Goal: Information Seeking & Learning: Learn about a topic

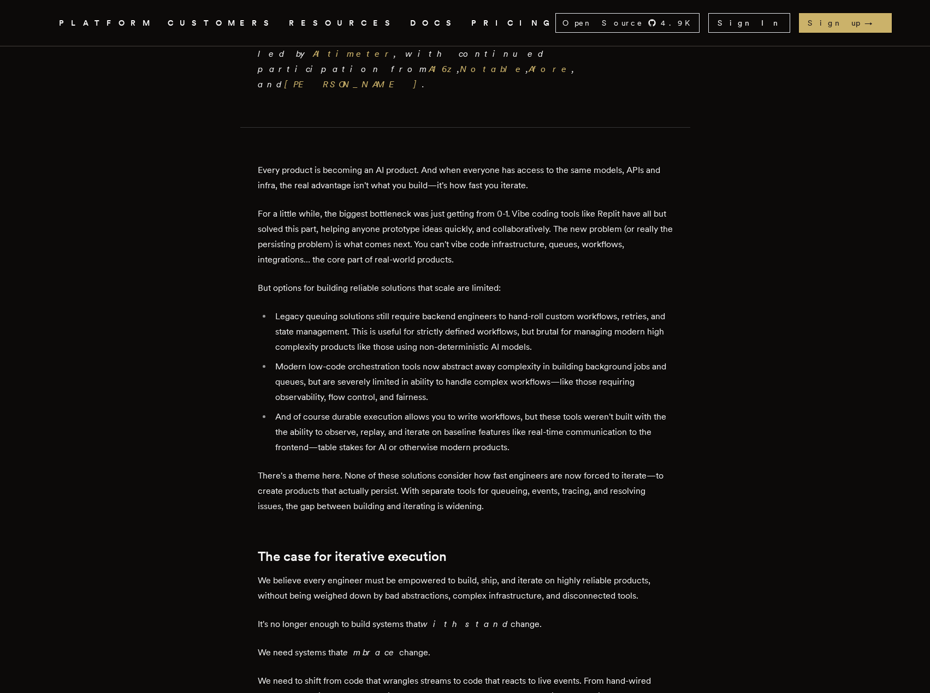
scroll to position [491, 0]
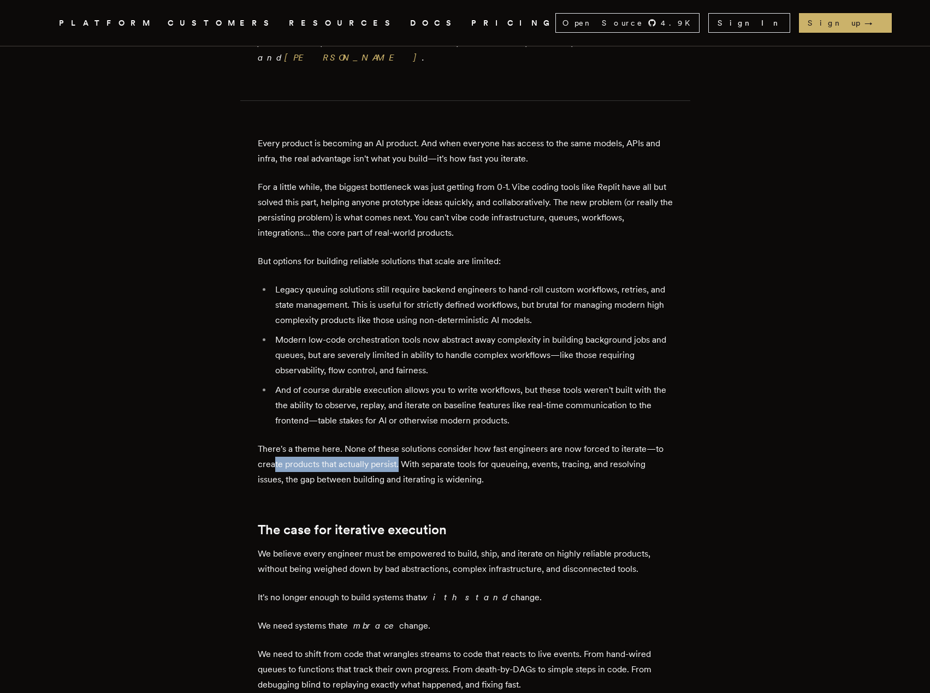
drag, startPoint x: 337, startPoint y: 395, endPoint x: 527, endPoint y: 394, distance: 190.0
click at [481, 442] on p "There's a theme here. None of these solutions consider how fast engineers are n…" at bounding box center [465, 465] width 415 height 46
click at [527, 442] on p "There's a theme here. None of these solutions consider how fast engineers are n…" at bounding box center [465, 465] width 415 height 46
drag, startPoint x: 517, startPoint y: 408, endPoint x: 292, endPoint y: 405, distance: 224.5
click at [294, 442] on p "There's a theme here. None of these solutions consider how fast engineers are n…" at bounding box center [465, 465] width 415 height 46
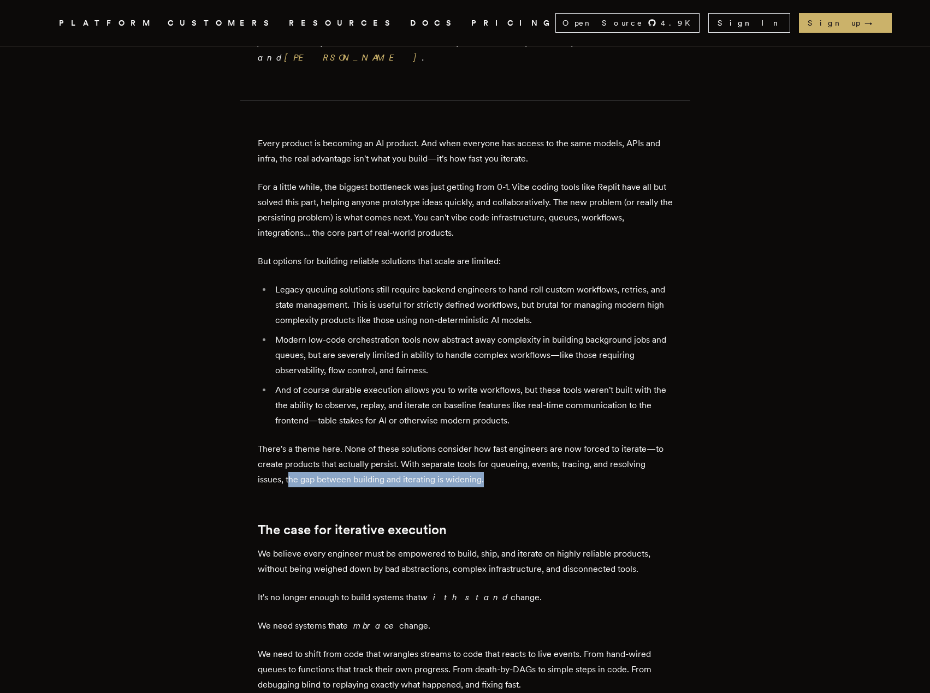
click at [291, 442] on p "There's a theme here. None of these solutions consider how fast engineers are n…" at bounding box center [465, 465] width 415 height 46
drag, startPoint x: 288, startPoint y: 403, endPoint x: 534, endPoint y: 404, distance: 246.3
click at [534, 442] on p "There's a theme here. None of these solutions consider how fast engineers are n…" at bounding box center [465, 465] width 415 height 46
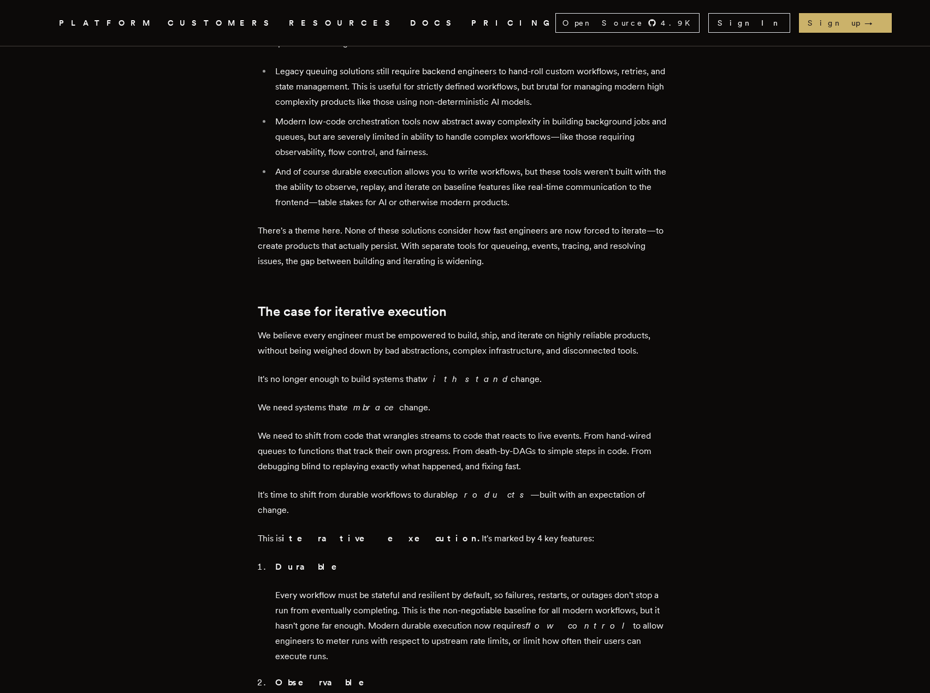
scroll to position [764, 0]
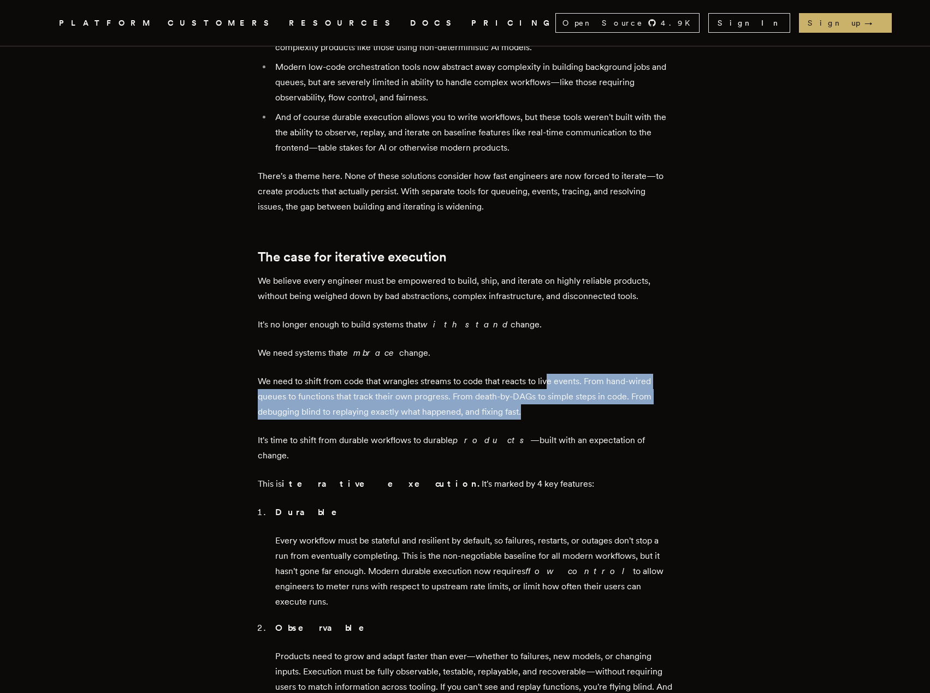
drag, startPoint x: 552, startPoint y: 288, endPoint x: 566, endPoint y: 337, distance: 51.2
click at [566, 374] on p "We need to shift from code that wrangles streams to code that reacts to live ev…" at bounding box center [465, 397] width 415 height 46
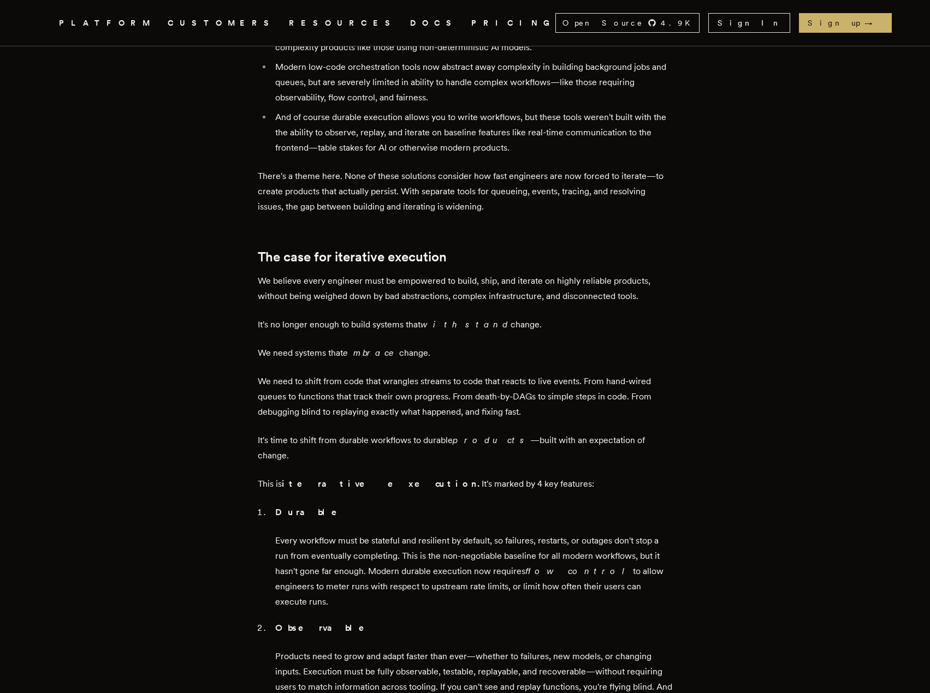
drag, startPoint x: 553, startPoint y: 310, endPoint x: 550, endPoint y: 280, distance: 30.2
click at [550, 346] on p "We need systems that embrace change." at bounding box center [465, 353] width 415 height 15
drag, startPoint x: 554, startPoint y: 289, endPoint x: 554, endPoint y: 341, distance: 51.3
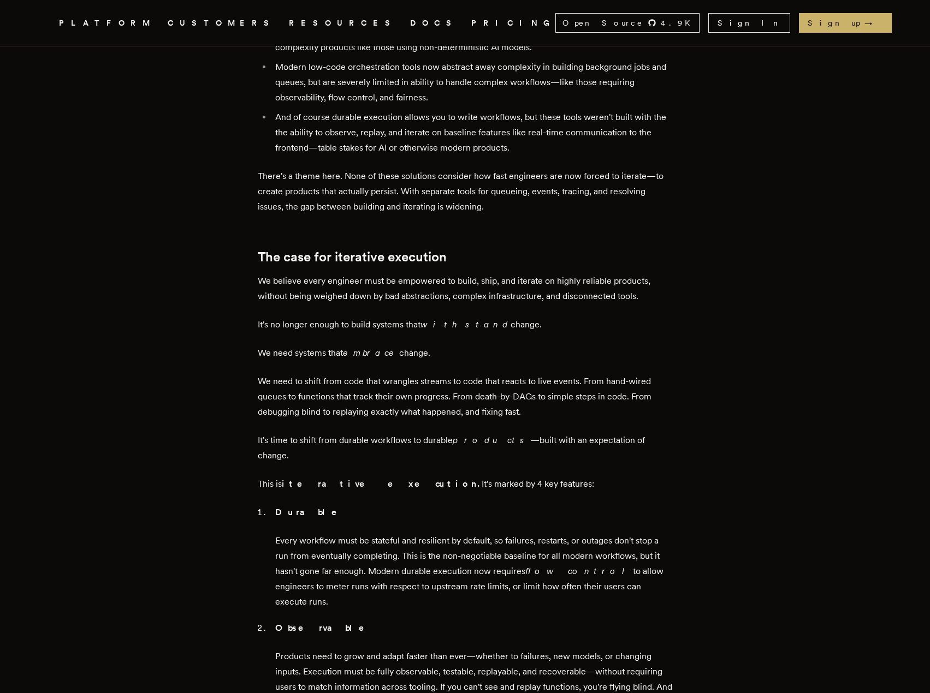
click at [554, 374] on p "We need to shift from code that wrangles streams to code that reacts to live ev…" at bounding box center [465, 397] width 415 height 46
click at [200, 345] on article "Iteration is the new product moat [PERSON_NAME] · [DATE] · 6 min read TLDR; we …" at bounding box center [465, 659] width 786 height 2711
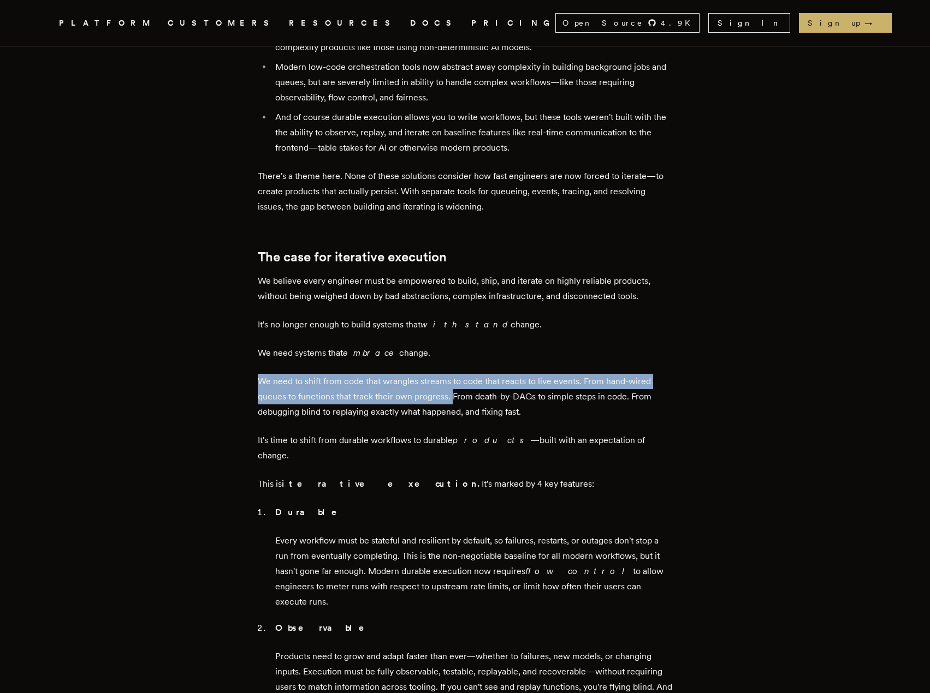
drag, startPoint x: 263, startPoint y: 302, endPoint x: 548, endPoint y: 330, distance: 286.5
click at [543, 374] on p "We need to shift from code that wrangles streams to code that reacts to live ev…" at bounding box center [465, 397] width 415 height 46
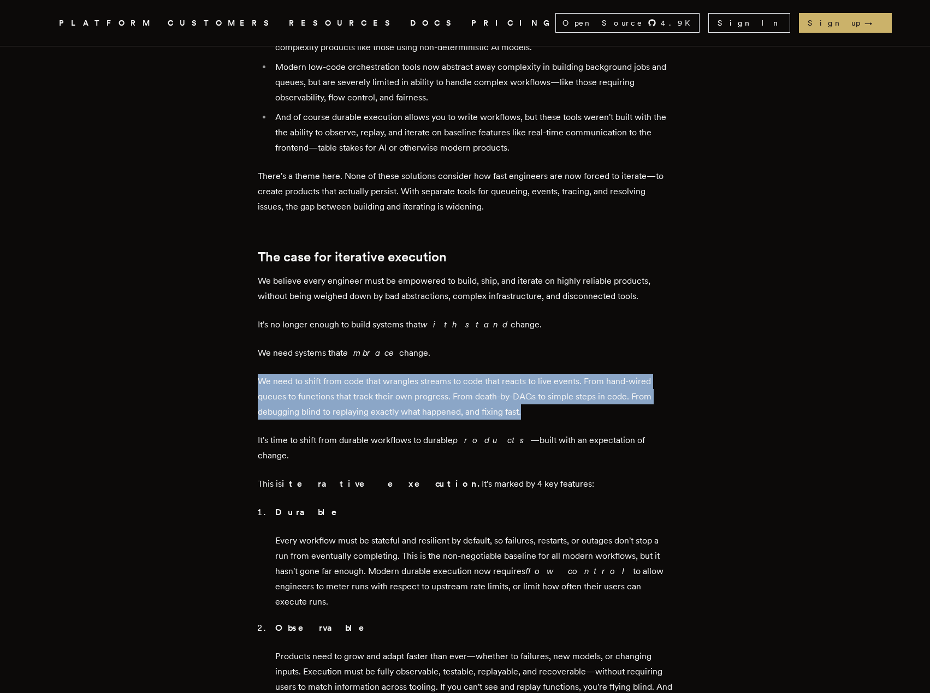
click at [577, 374] on p "We need to shift from code that wrangles streams to code that reacts to live ev…" at bounding box center [465, 397] width 415 height 46
drag, startPoint x: 568, startPoint y: 276, endPoint x: 578, endPoint y: 345, distance: 69.5
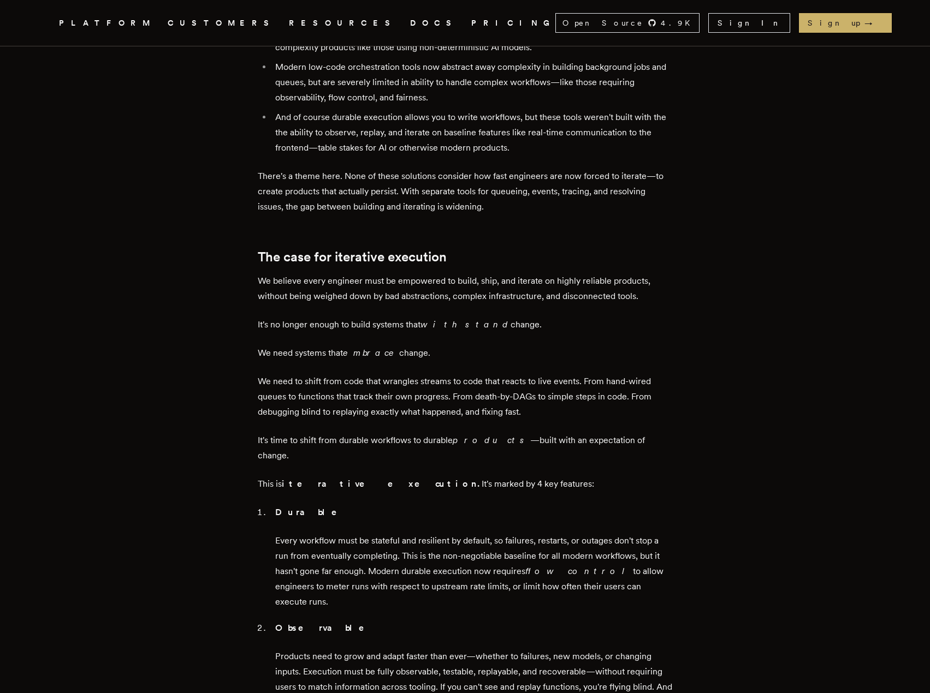
click at [524, 374] on p "We need to shift from code that wrangles streams to code that reacts to live ev…" at bounding box center [465, 397] width 415 height 46
copy p "DAGs"
click at [702, 386] on article "Iteration is the new product moat [PERSON_NAME] · [DATE] · 6 min read TLDR; we …" at bounding box center [465, 659] width 786 height 2711
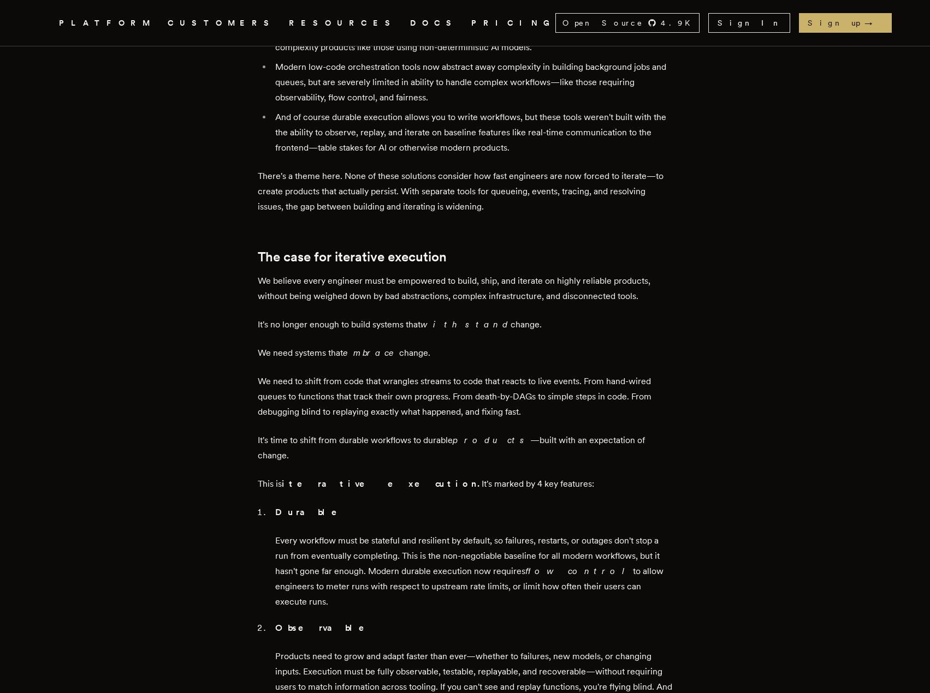
click at [692, 394] on article "Iteration is the new product moat [PERSON_NAME] · [DATE] · 6 min read TLDR; we …" at bounding box center [465, 659] width 786 height 2711
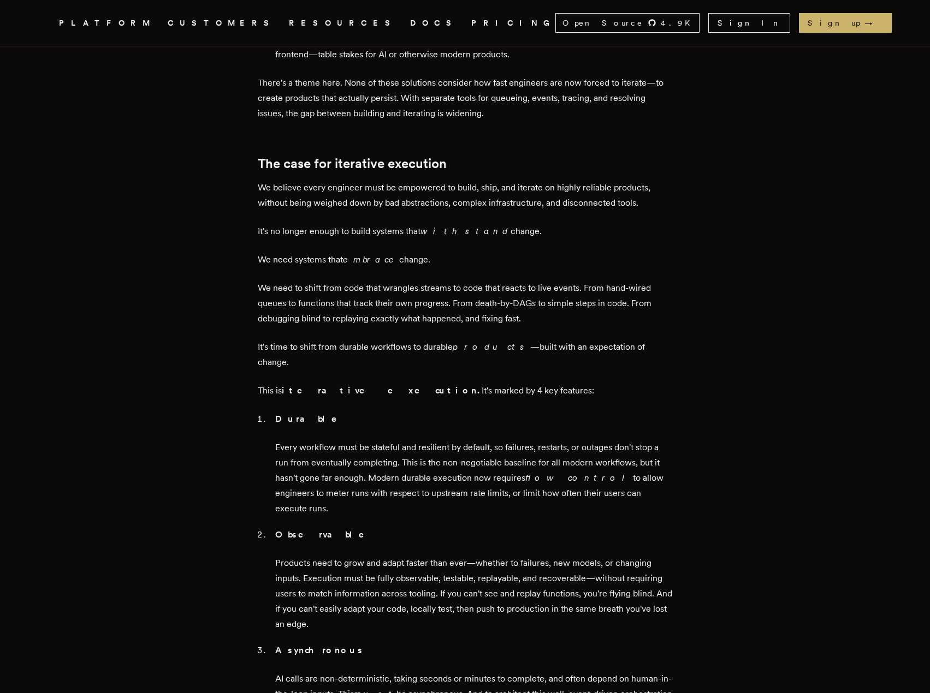
scroll to position [874, 0]
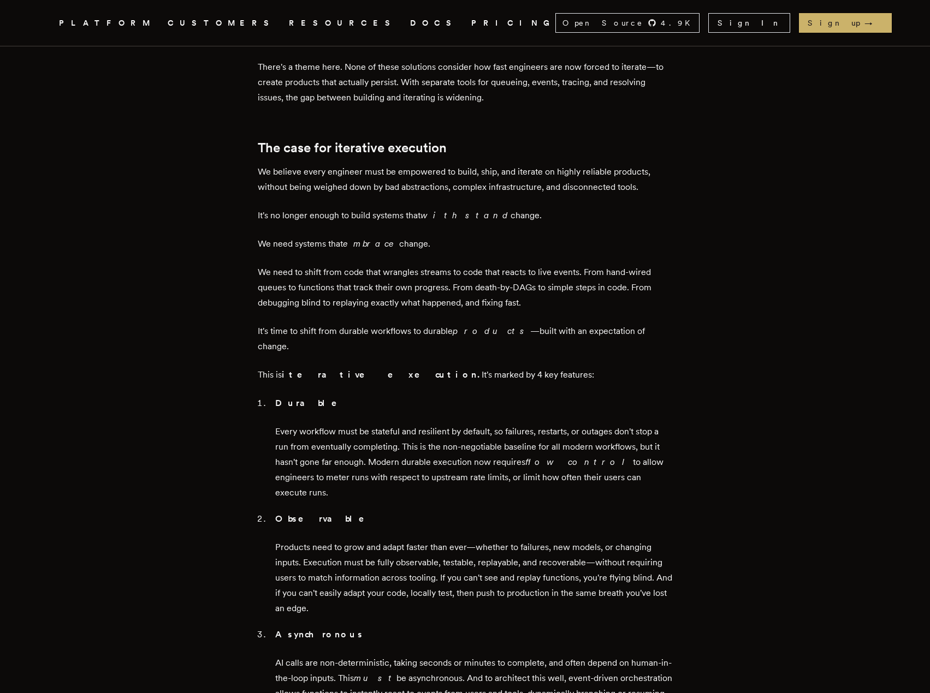
drag, startPoint x: 646, startPoint y: 249, endPoint x: 643, endPoint y: 236, distance: 13.4
click at [643, 236] on div "TLDR; we raised a $21M Series A to help companies ship and iterate faster. Inng…" at bounding box center [465, 620] width 415 height 2148
click at [634, 324] on p "It's time to shift from durable workflows to durable products —built with an ex…" at bounding box center [465, 339] width 415 height 31
drag, startPoint x: 641, startPoint y: 258, endPoint x: 501, endPoint y: 261, distance: 139.8
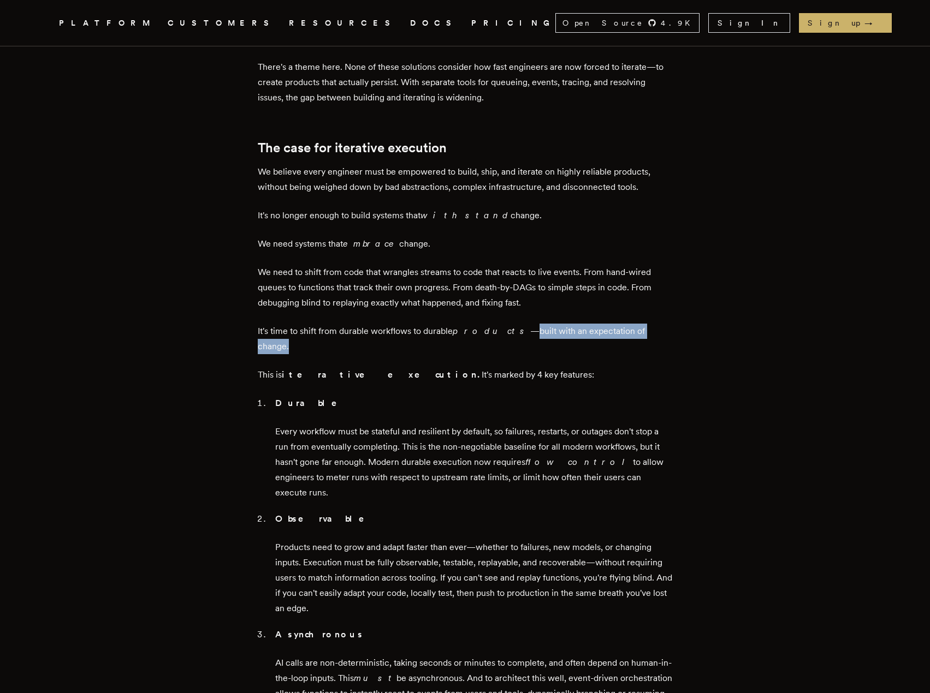
click at [501, 324] on p "It's time to shift from durable workflows to durable products —built with an ex…" at bounding box center [465, 339] width 415 height 31
drag, startPoint x: 502, startPoint y: 251, endPoint x: 671, endPoint y: 251, distance: 168.7
click at [671, 251] on main "Iteration is the new product moat [PERSON_NAME] · [DATE] · 6 min read TLDR; we …" at bounding box center [465, 550] width 437 height 2711
drag, startPoint x: 671, startPoint y: 251, endPoint x: 659, endPoint y: 257, distance: 12.9
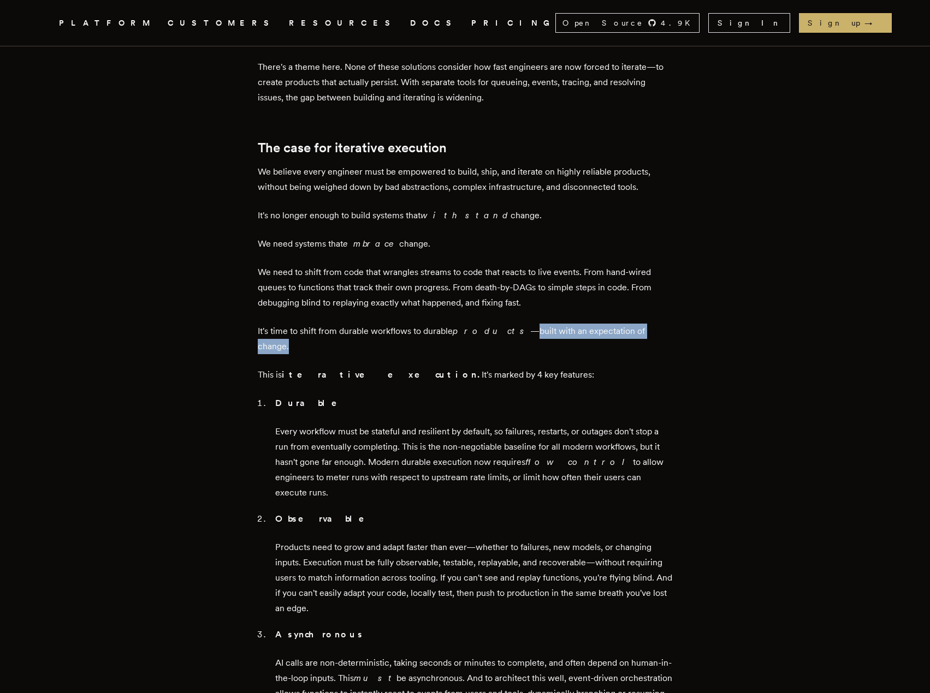
click at [671, 251] on main "Iteration is the new product moat [PERSON_NAME] · [DATE] · 6 min read TLDR; we …" at bounding box center [465, 550] width 437 height 2711
drag, startPoint x: 659, startPoint y: 257, endPoint x: 262, endPoint y: 256, distance: 397.0
click at [262, 324] on p "It's time to shift from durable workflows to durable products —built with an ex…" at bounding box center [465, 339] width 415 height 31
click at [260, 253] on main "Iteration is the new product moat [PERSON_NAME] · [DATE] · 6 min read TLDR; we …" at bounding box center [465, 550] width 437 height 2711
drag, startPoint x: 261, startPoint y: 253, endPoint x: 694, endPoint y: 255, distance: 433.0
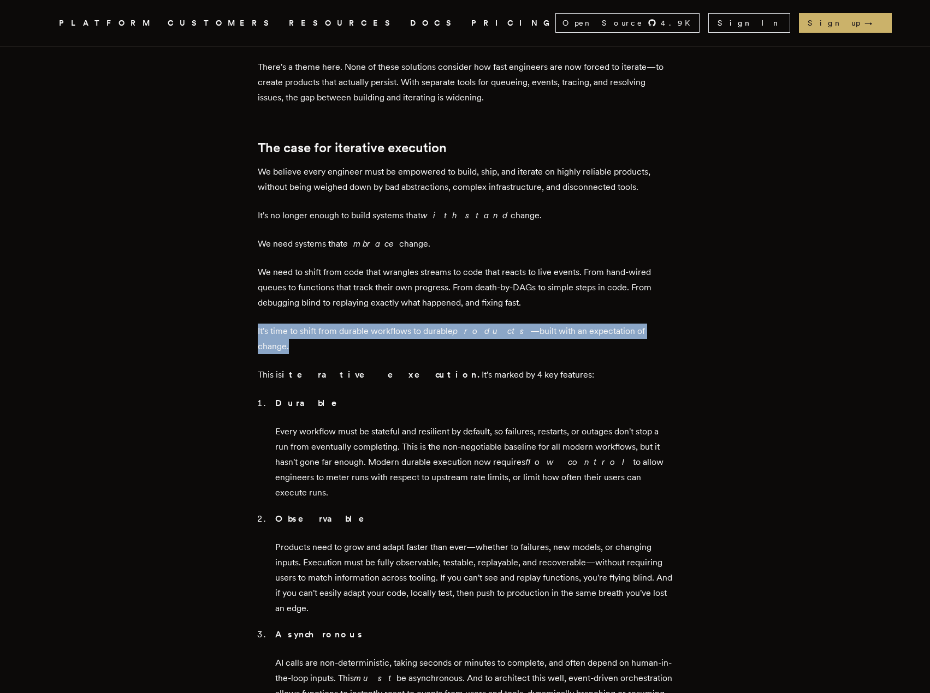
click at [693, 255] on article "Iteration is the new product moat [PERSON_NAME] · [DATE] · 6 min read TLDR; we …" at bounding box center [465, 550] width 786 height 2711
click at [694, 255] on article "Iteration is the new product moat [PERSON_NAME] · [DATE] · 6 min read TLDR; we …" at bounding box center [465, 550] width 786 height 2711
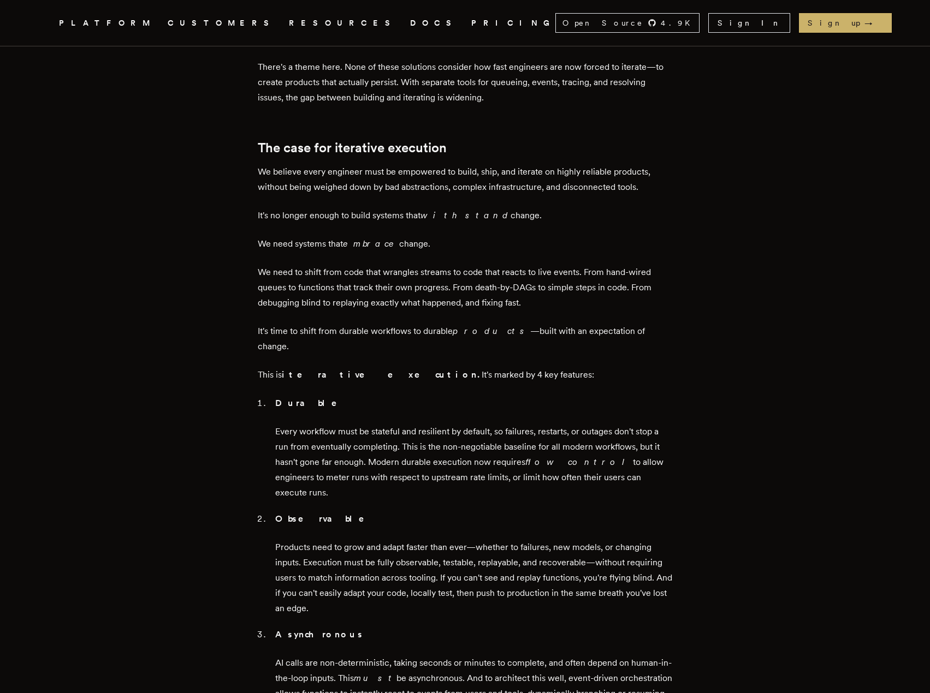
drag, startPoint x: 665, startPoint y: 255, endPoint x: 251, endPoint y: 265, distance: 414.0
click at [251, 265] on main "Iteration is the new product moat [PERSON_NAME] · [DATE] · 6 min read TLDR; we …" at bounding box center [465, 550] width 437 height 2711
drag, startPoint x: 247, startPoint y: 253, endPoint x: 372, endPoint y: 256, distance: 125.1
click at [372, 256] on main "Iteration is the new product moat [PERSON_NAME] · [DATE] · 6 min read TLDR; we …" at bounding box center [465, 550] width 437 height 2711
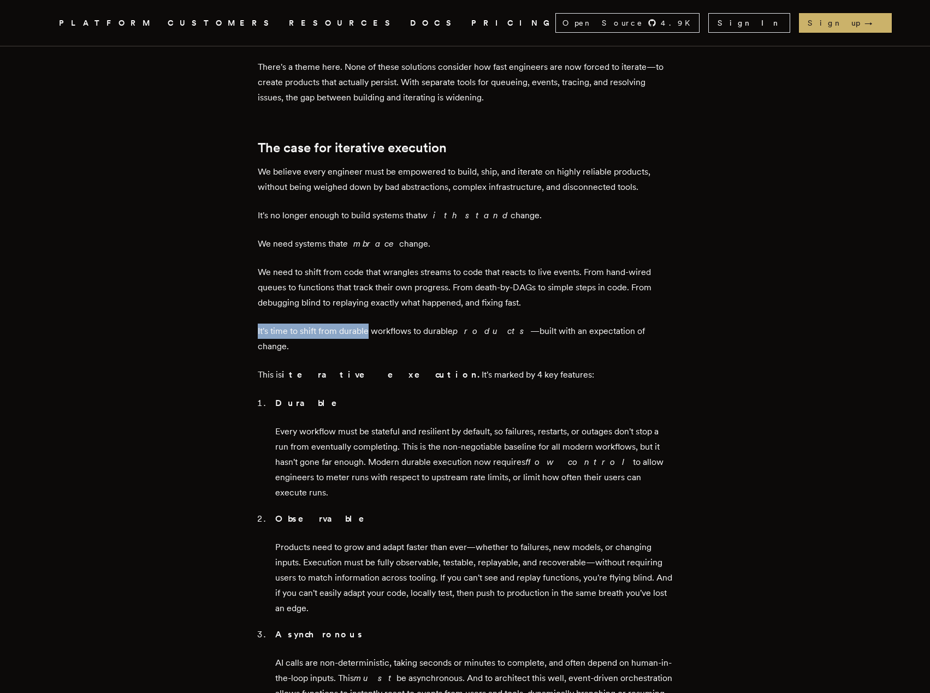
click at [372, 324] on p "It's time to shift from durable workflows to durable products —built with an ex…" at bounding box center [465, 339] width 415 height 31
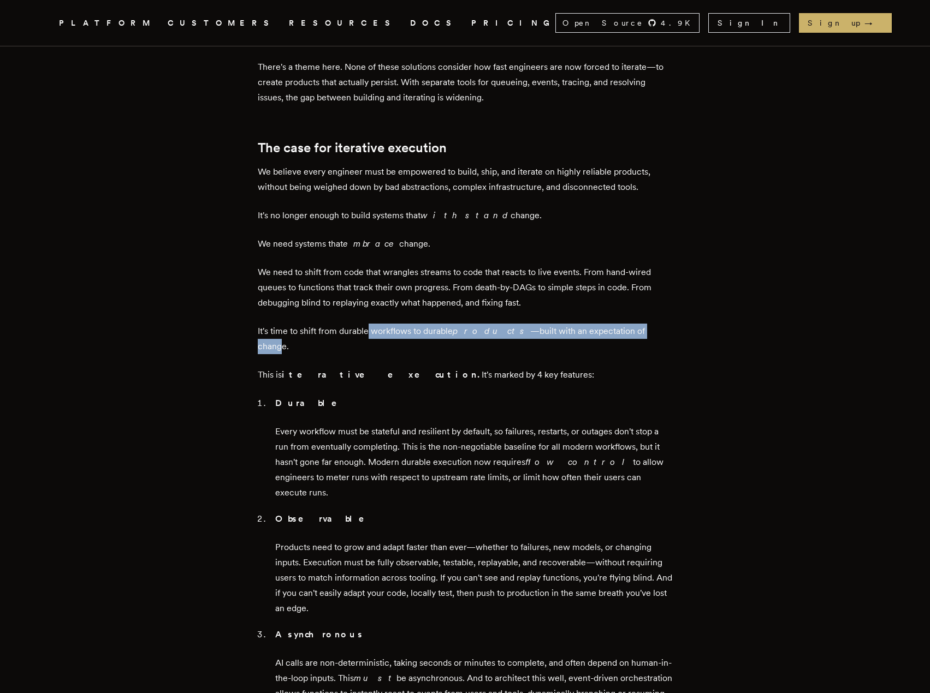
drag, startPoint x: 372, startPoint y: 256, endPoint x: 669, endPoint y: 258, distance: 297.1
click at [661, 324] on p "It's time to shift from durable workflows to durable products —built with an ex…" at bounding box center [465, 339] width 415 height 31
click at [673, 258] on main "Iteration is the new product moat [PERSON_NAME] · [DATE] · 6 min read TLDR; we …" at bounding box center [465, 550] width 437 height 2711
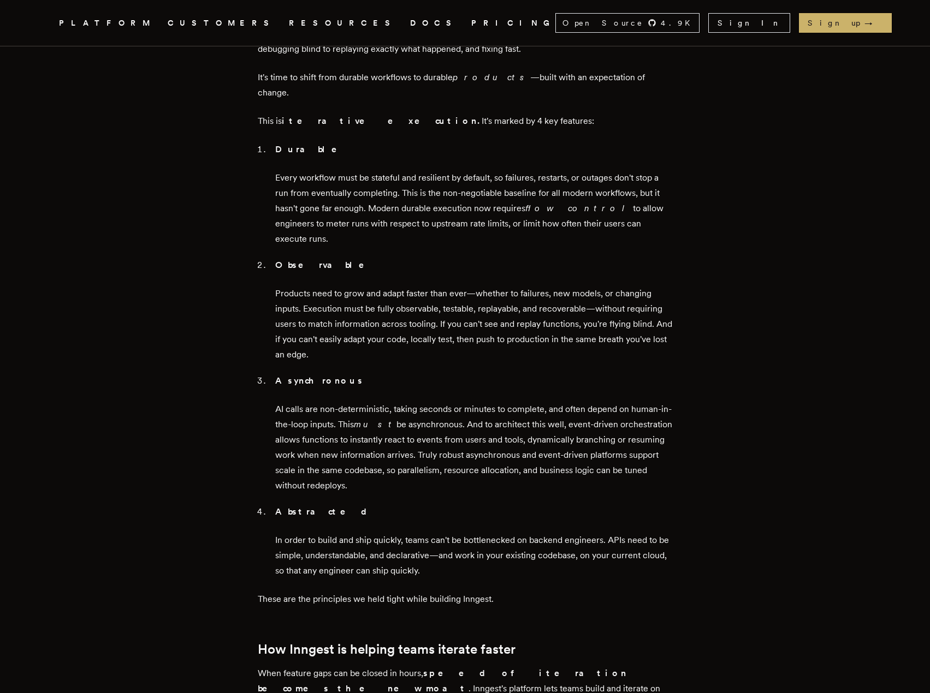
scroll to position [1038, 0]
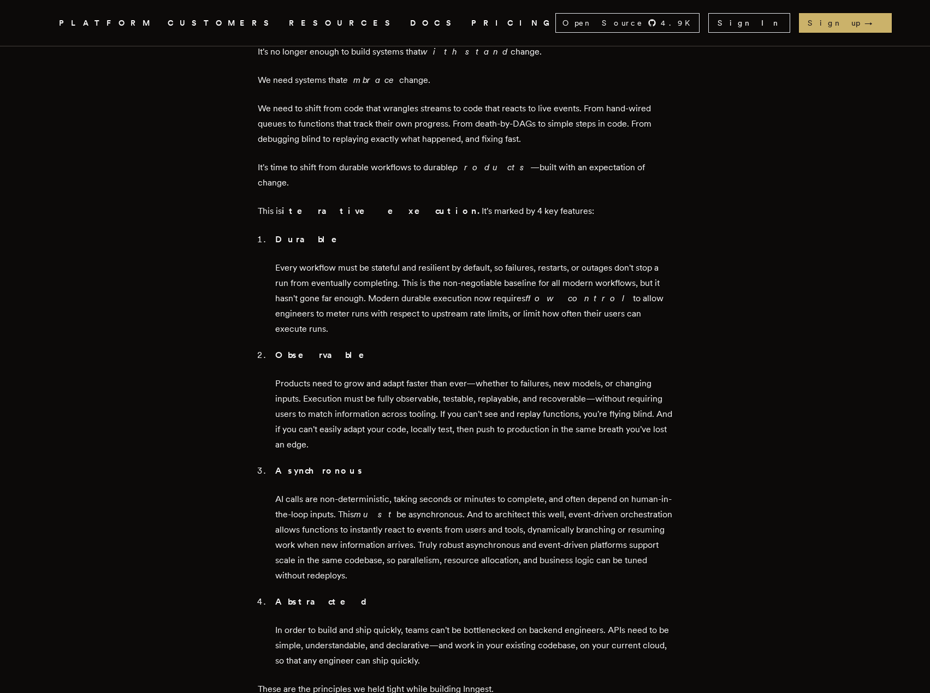
click at [250, 275] on main "Iteration is the new product moat [PERSON_NAME] · [DATE] · 6 min read TLDR; we …" at bounding box center [465, 386] width 437 height 2711
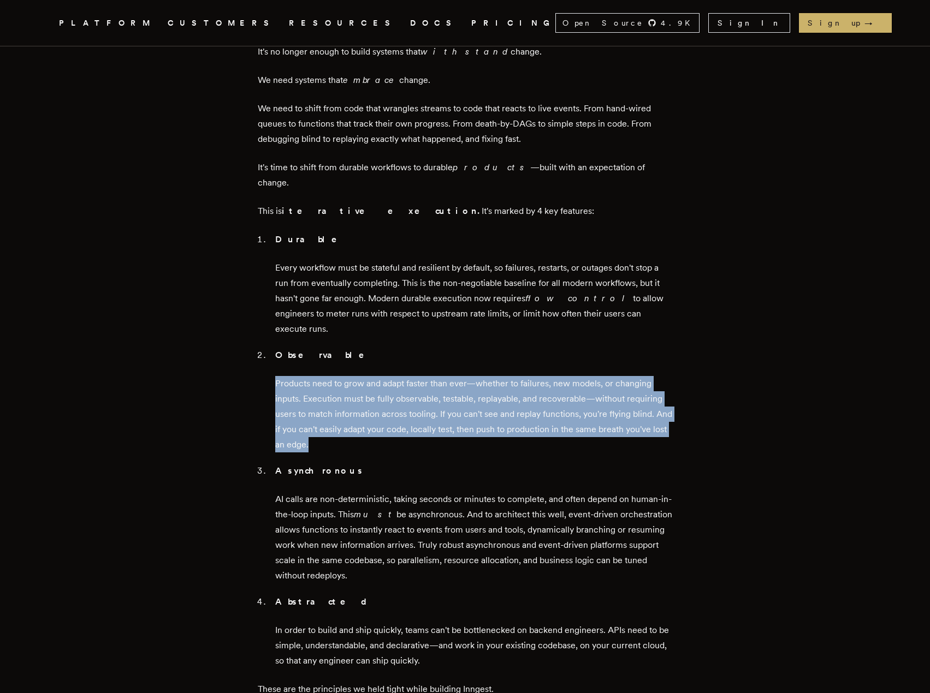
drag, startPoint x: 260, startPoint y: 279, endPoint x: 440, endPoint y: 333, distance: 187.5
click at [440, 333] on main "Iteration is the new product moat [PERSON_NAME] · [DATE] · 6 min read TLDR; we …" at bounding box center [465, 386] width 437 height 2711
drag, startPoint x: 440, startPoint y: 333, endPoint x: 433, endPoint y: 337, distance: 8.6
click at [440, 376] on p "Products need to grow and adapt faster than ever—whether to failures, new model…" at bounding box center [474, 414] width 398 height 76
drag, startPoint x: 411, startPoint y: 336, endPoint x: 254, endPoint y: 273, distance: 169.0
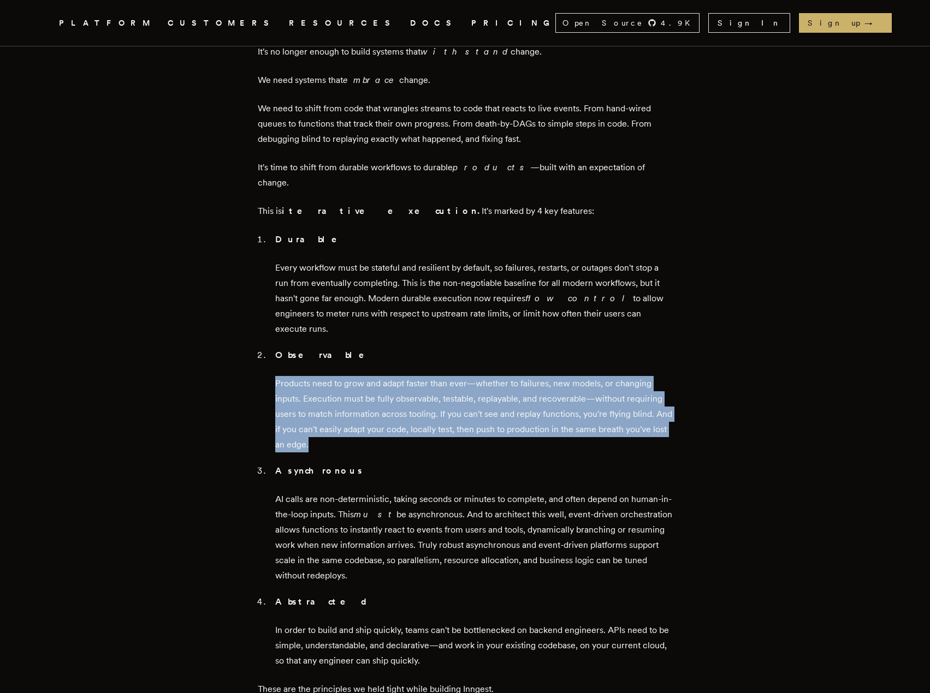
click at [254, 273] on main "Iteration is the new product moat [PERSON_NAME] · [DATE] · 6 min read TLDR; we …" at bounding box center [465, 386] width 437 height 2711
drag, startPoint x: 234, startPoint y: 272, endPoint x: 457, endPoint y: 334, distance: 231.7
click at [456, 334] on article "Iteration is the new product moat [PERSON_NAME] · [DATE] · 6 min read TLDR; we …" at bounding box center [465, 386] width 786 height 2711
click at [457, 376] on p "Products need to grow and adapt faster than ever—whether to failures, new model…" at bounding box center [474, 414] width 398 height 76
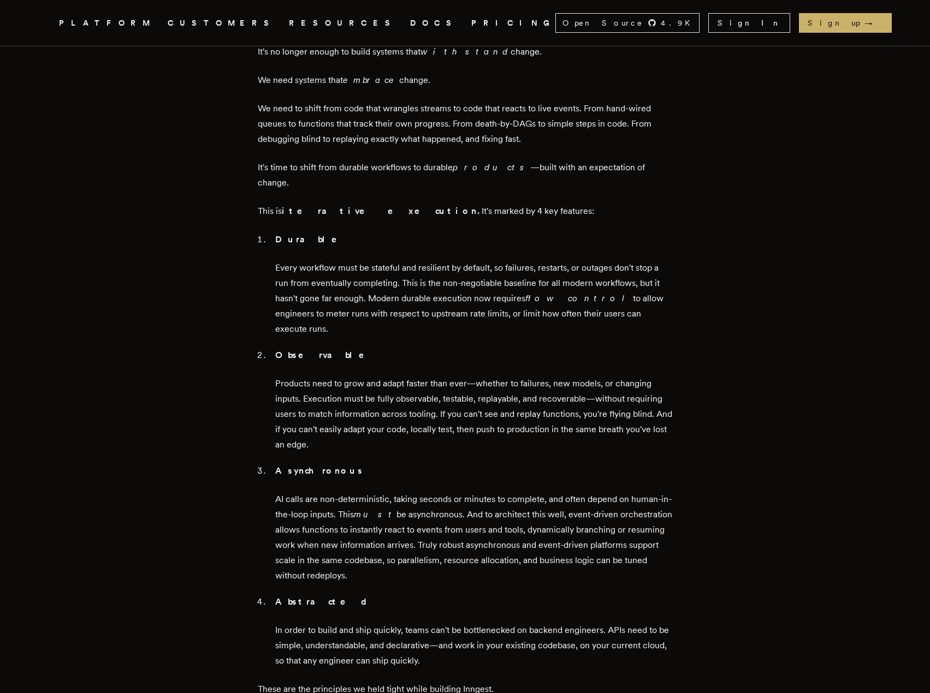
click at [150, 291] on article "Iteration is the new product moat [PERSON_NAME] · [DATE] · 6 min read TLDR; we …" at bounding box center [465, 386] width 786 height 2711
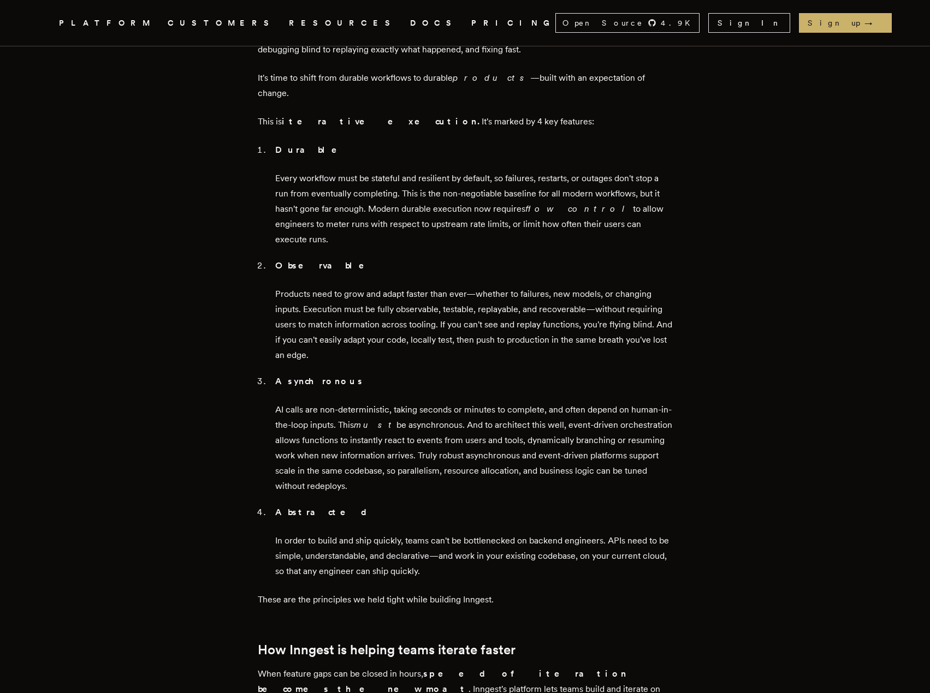
scroll to position [1147, 0]
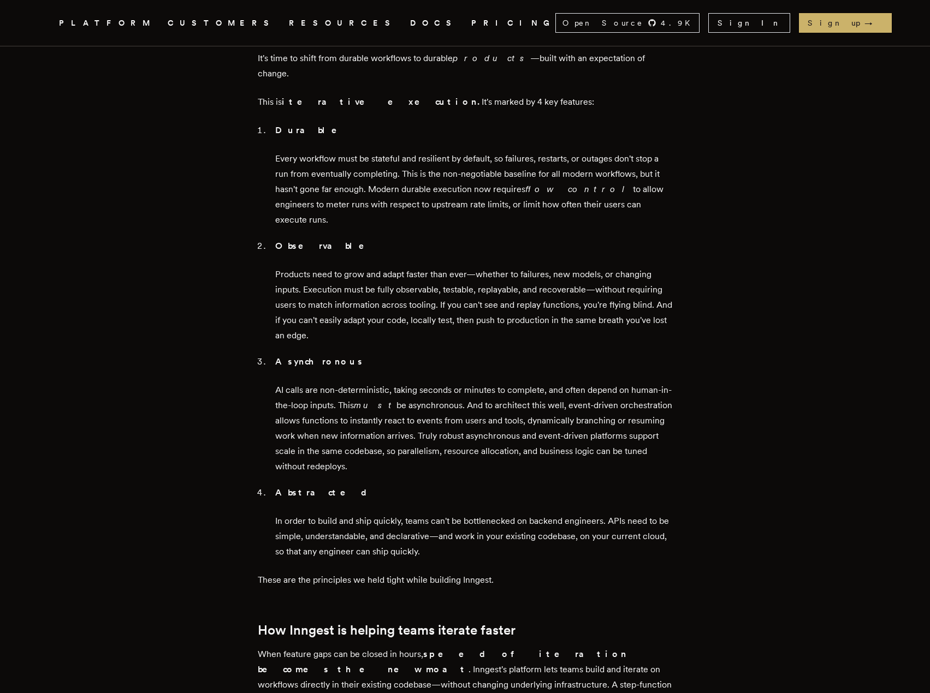
click at [150, 291] on article "Iteration is the new product moat [PERSON_NAME] · [DATE] · 6 min read TLDR; we …" at bounding box center [465, 277] width 786 height 2711
click at [201, 287] on article "Iteration is the new product moat [PERSON_NAME] · [DATE] · 6 min read TLDR; we …" at bounding box center [465, 277] width 786 height 2711
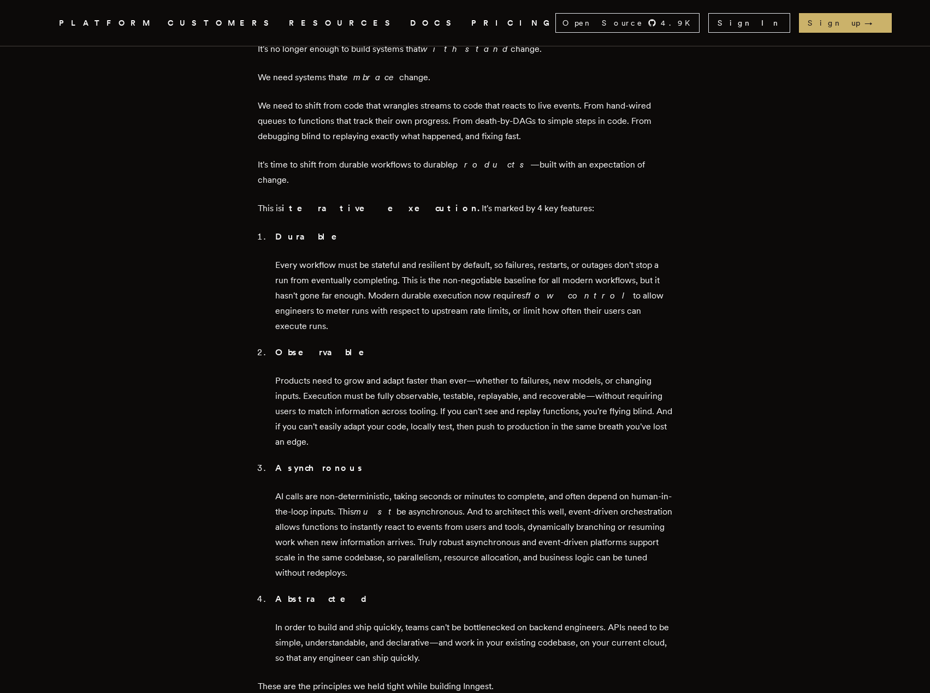
scroll to position [1038, 0]
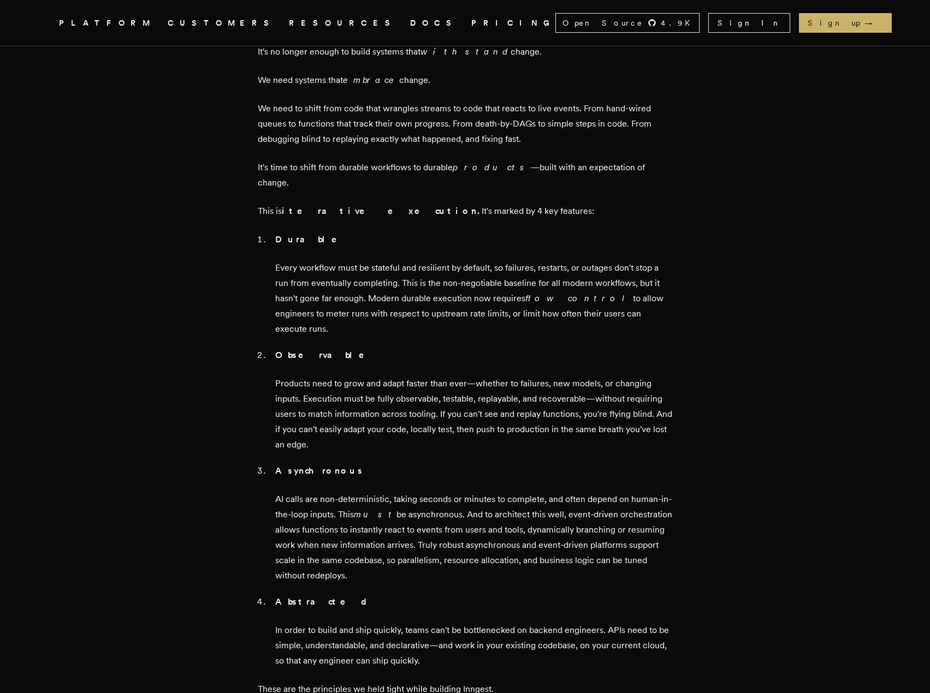
click at [193, 275] on article "Iteration is the new product moat [PERSON_NAME] · [DATE] · 6 min read TLDR; we …" at bounding box center [465, 386] width 786 height 2711
click at [228, 292] on article "Iteration is the new product moat [PERSON_NAME] · [DATE] · 6 min read TLDR; we …" at bounding box center [465, 386] width 786 height 2711
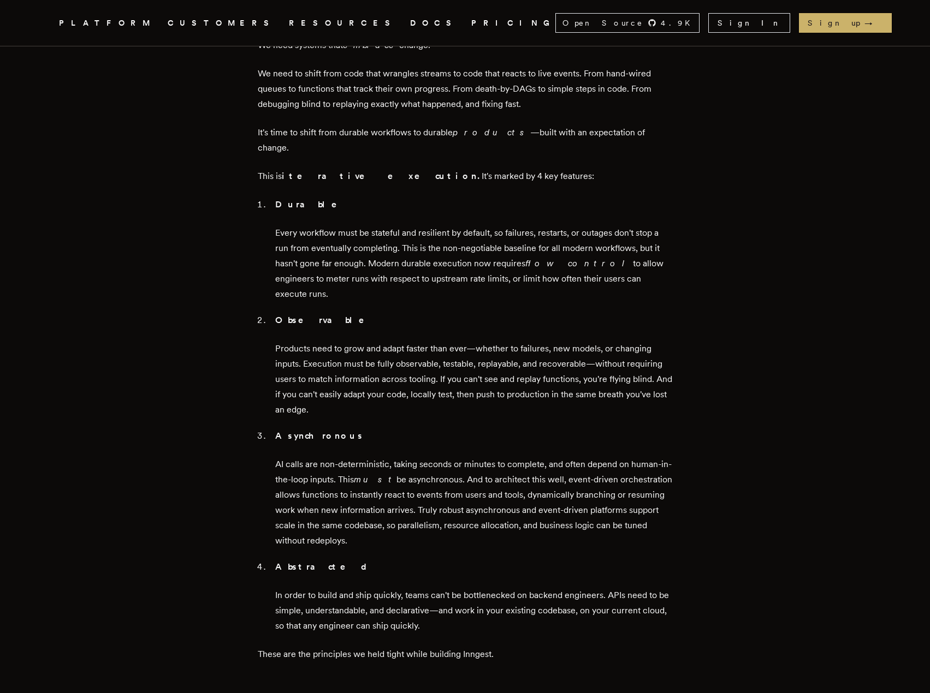
scroll to position [1092, 0]
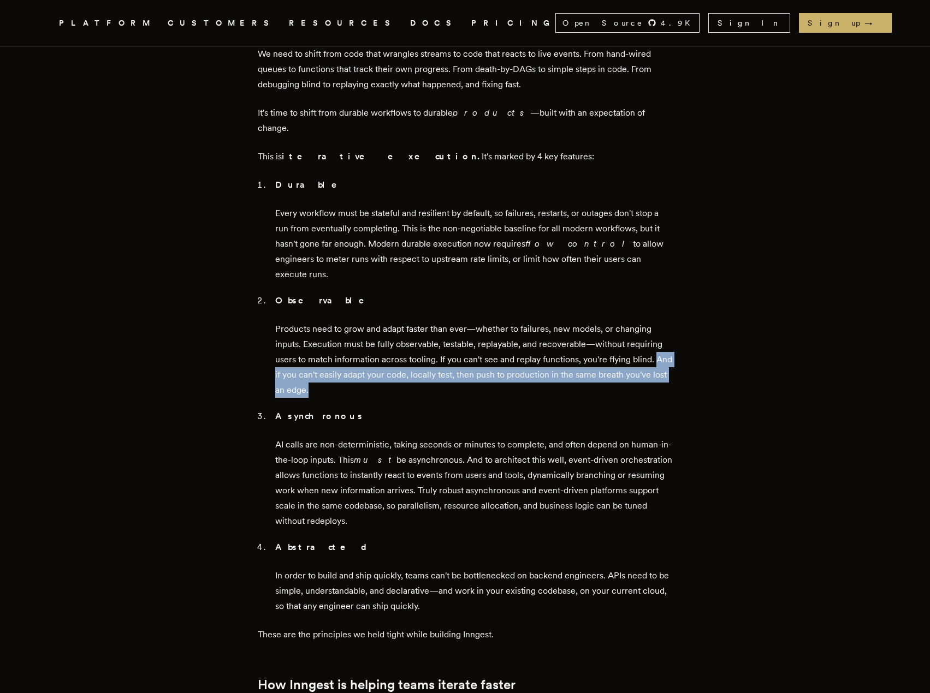
drag, startPoint x: 280, startPoint y: 268, endPoint x: 382, endPoint y: 283, distance: 103.3
click at [382, 322] on p "Products need to grow and adapt faster than ever—whether to failures, new model…" at bounding box center [474, 360] width 398 height 76
drag, startPoint x: 375, startPoint y: 282, endPoint x: 293, endPoint y: 267, distance: 82.7
click at [293, 322] on p "Products need to grow and adapt faster than ever—whether to failures, new model…" at bounding box center [474, 360] width 398 height 76
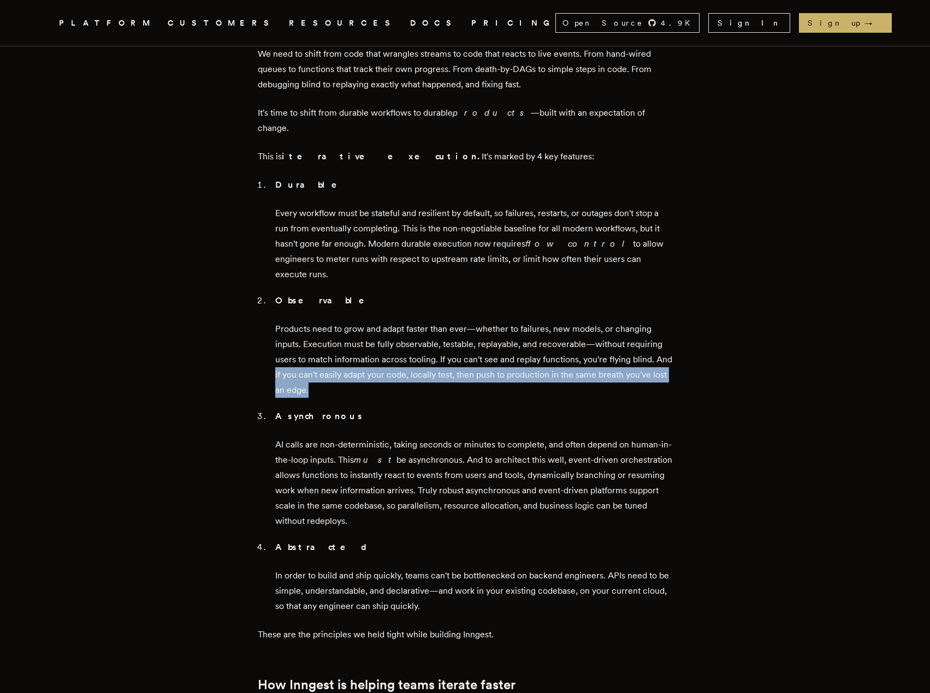
click at [293, 322] on p "Products need to grow and adapt faster than ever—whether to failures, new model…" at bounding box center [474, 360] width 398 height 76
drag, startPoint x: 278, startPoint y: 264, endPoint x: 384, endPoint y: 284, distance: 107.9
click at [384, 293] on li "Observable Products need to grow and adapt faster than ever—whether to failures…" at bounding box center [472, 345] width 401 height 105
click at [384, 322] on p "Products need to grow and adapt faster than ever—whether to failures, new model…" at bounding box center [474, 360] width 398 height 76
drag, startPoint x: 323, startPoint y: 276, endPoint x: 271, endPoint y: 270, distance: 52.3
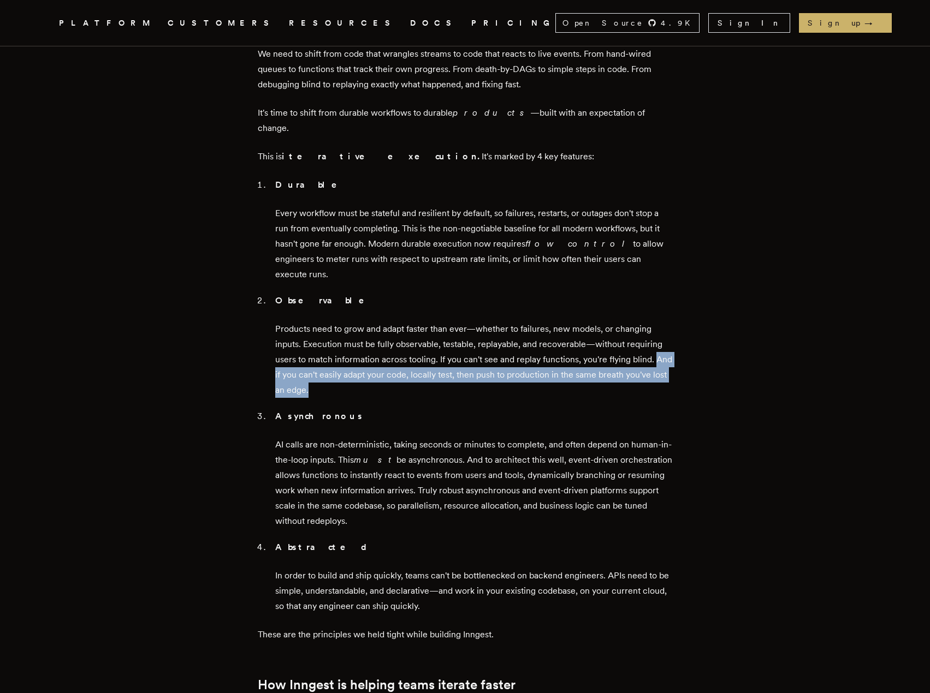
click at [271, 270] on ol "Durable Every workflow must be stateful and resilient by default, so failures, …" at bounding box center [465, 395] width 415 height 437
drag, startPoint x: 266, startPoint y: 272, endPoint x: 430, endPoint y: 288, distance: 165.2
click at [430, 288] on ol "Durable Every workflow must be stateful and resilient by default, so failures, …" at bounding box center [465, 395] width 415 height 437
click at [430, 322] on p "Products need to grow and adapt faster than ever—whether to failures, new model…" at bounding box center [474, 360] width 398 height 76
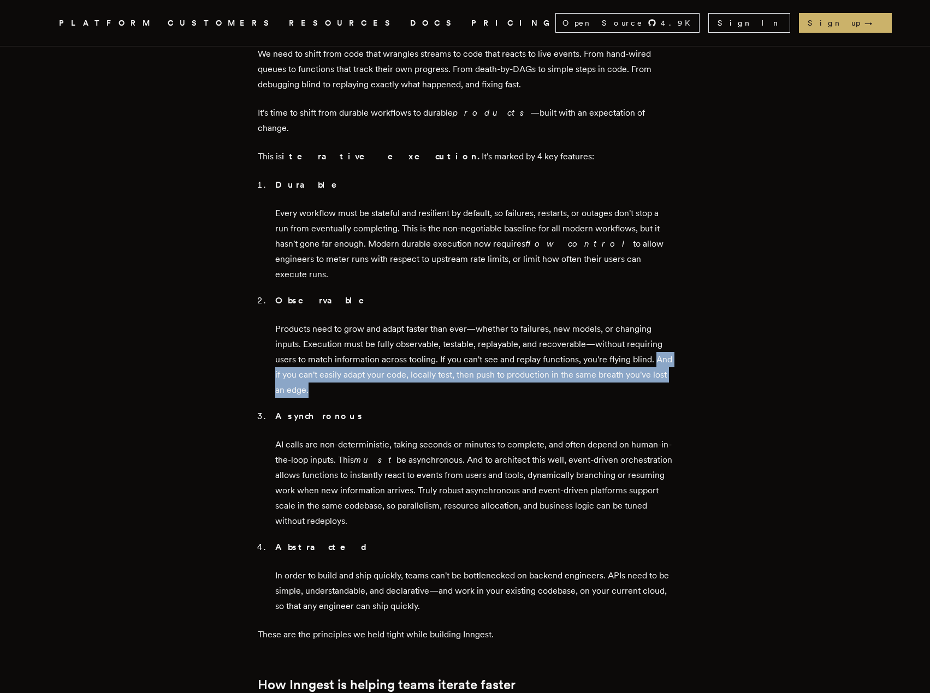
drag, startPoint x: 424, startPoint y: 288, endPoint x: 271, endPoint y: 272, distance: 153.2
click at [271, 272] on ol "Durable Every workflow must be stateful and resilient by default, so failures, …" at bounding box center [465, 395] width 415 height 437
drag, startPoint x: 381, startPoint y: 282, endPoint x: 399, endPoint y: 282, distance: 18.0
click at [396, 282] on ol "Durable Every workflow must be stateful and resilient by default, so failures, …" at bounding box center [465, 395] width 415 height 437
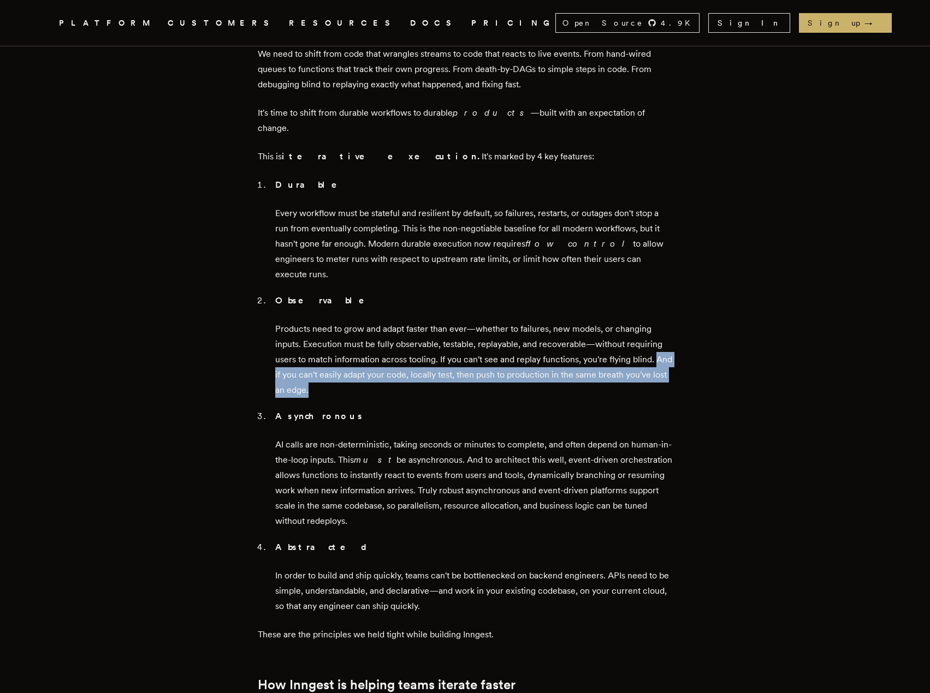
click at [400, 322] on p "Products need to grow and adapt faster than ever—whether to failures, new model…" at bounding box center [474, 360] width 398 height 76
click at [401, 322] on p "Products need to grow and adapt faster than ever—whether to failures, new model…" at bounding box center [474, 360] width 398 height 76
click at [402, 322] on p "Products need to grow and adapt faster than ever—whether to failures, new model…" at bounding box center [474, 360] width 398 height 76
drag, startPoint x: 382, startPoint y: 287, endPoint x: 237, endPoint y: 263, distance: 147.3
click at [237, 263] on article "Iteration is the new product moat [PERSON_NAME] · [DATE] · 6 min read TLDR; we …" at bounding box center [465, 332] width 786 height 2711
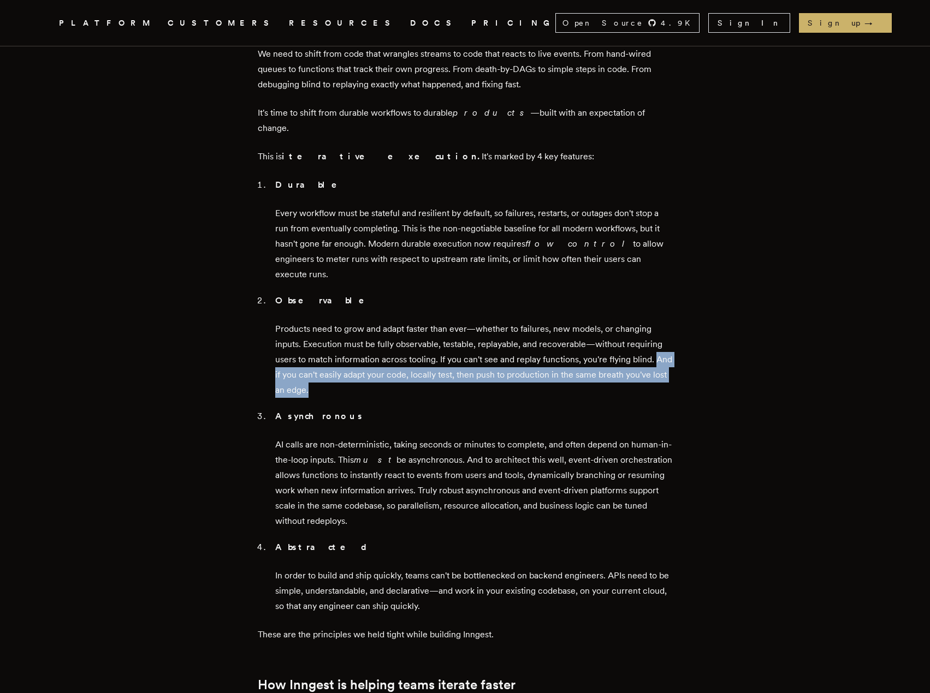
click at [237, 263] on article "Iteration is the new product moat [PERSON_NAME] · [DATE] · 6 min read TLDR; we …" at bounding box center [465, 332] width 786 height 2711
drag, startPoint x: 235, startPoint y: 267, endPoint x: 428, endPoint y: 282, distance: 192.8
click at [428, 282] on article "Iteration is the new product moat [PERSON_NAME] · [DATE] · 6 min read TLDR; we …" at bounding box center [465, 332] width 786 height 2711
click at [428, 322] on p "Products need to grow and adapt faster than ever—whether to failures, new model…" at bounding box center [474, 360] width 398 height 76
drag, startPoint x: 416, startPoint y: 285, endPoint x: 260, endPoint y: 268, distance: 157.1
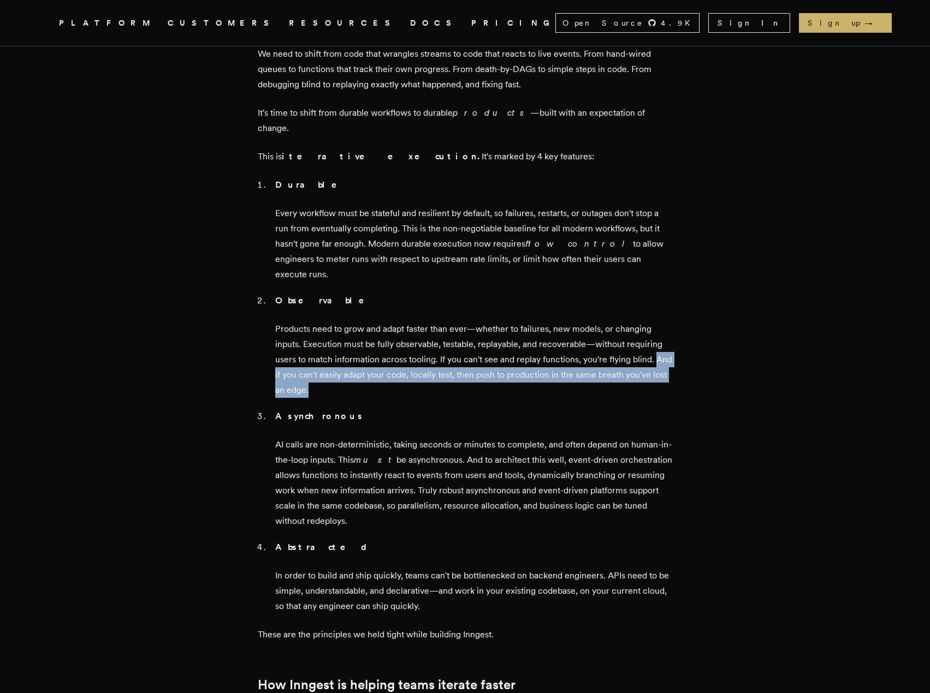
click at [260, 268] on main "Iteration is the new product moat [PERSON_NAME] · [DATE] · 6 min read TLDR; we …" at bounding box center [465, 332] width 437 height 2711
drag, startPoint x: 239, startPoint y: 269, endPoint x: 429, endPoint y: 286, distance: 190.7
click at [429, 286] on article "Iteration is the new product moat [PERSON_NAME] · [DATE] · 6 min read TLDR; we …" at bounding box center [465, 332] width 786 height 2711
click at [429, 322] on p "Products need to grow and adapt faster than ever—whether to failures, new model…" at bounding box center [474, 360] width 398 height 76
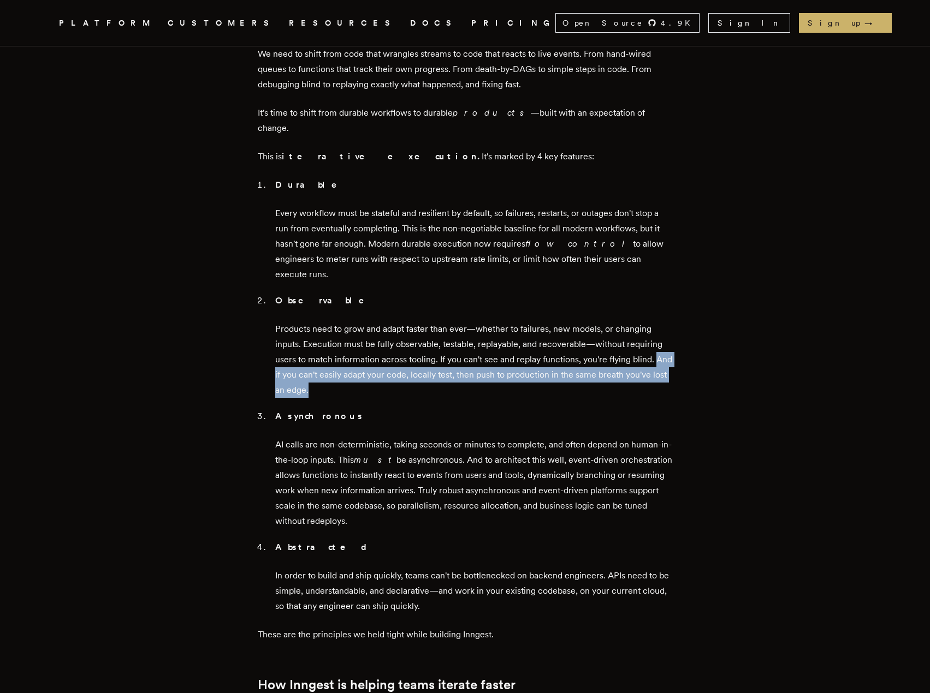
click at [240, 271] on article "Iteration is the new product moat [PERSON_NAME] · [DATE] · 6 min read TLDR; we …" at bounding box center [465, 332] width 786 height 2711
drag, startPoint x: 248, startPoint y: 266, endPoint x: 432, endPoint y: 290, distance: 186.1
click at [432, 290] on article "Iteration is the new product moat [PERSON_NAME] · [DATE] · 6 min read TLDR; we …" at bounding box center [465, 332] width 786 height 2711
click at [432, 322] on p "Products need to grow and adapt faster than ever—whether to failures, new model…" at bounding box center [474, 360] width 398 height 76
drag, startPoint x: 392, startPoint y: 288, endPoint x: 252, endPoint y: 264, distance: 141.3
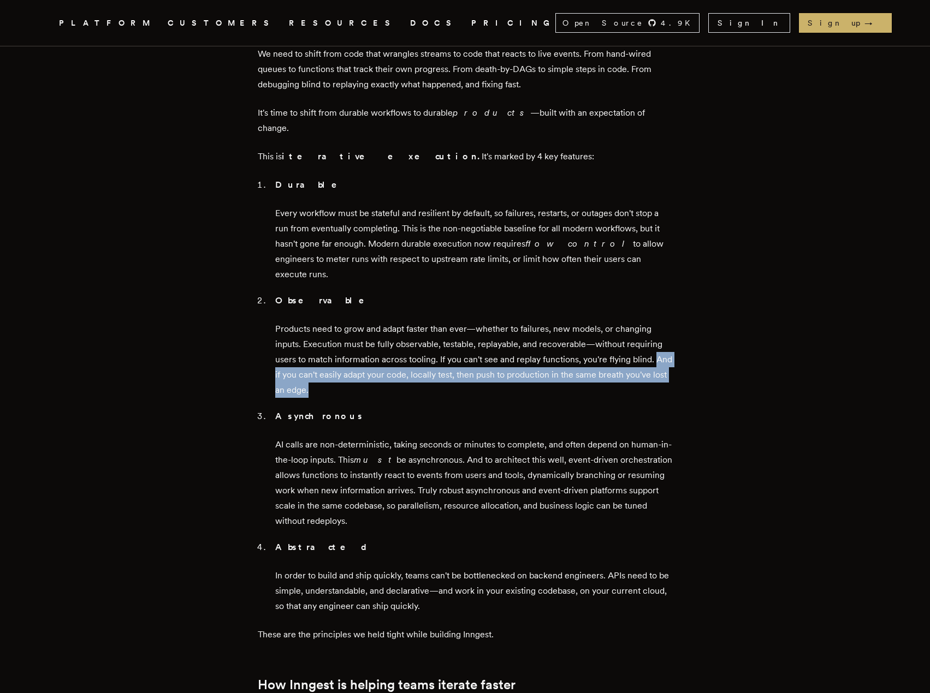
click at [252, 264] on main "Iteration is the new product moat [PERSON_NAME] · [DATE] · 6 min read TLDR; we …" at bounding box center [465, 332] width 437 height 2711
drag, startPoint x: 231, startPoint y: 268, endPoint x: 430, endPoint y: 287, distance: 200.3
click at [426, 287] on article "Iteration is the new product moat [PERSON_NAME] · [DATE] · 6 min read TLDR; we …" at bounding box center [465, 332] width 786 height 2711
click at [431, 322] on p "Products need to grow and adapt faster than ever—whether to failures, new model…" at bounding box center [474, 360] width 398 height 76
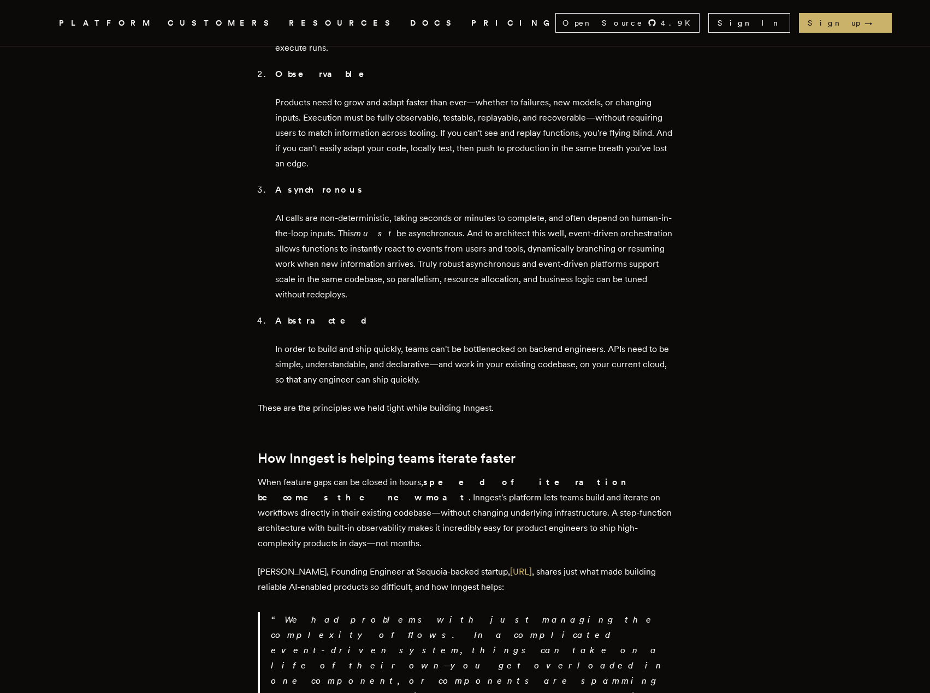
scroll to position [1420, 0]
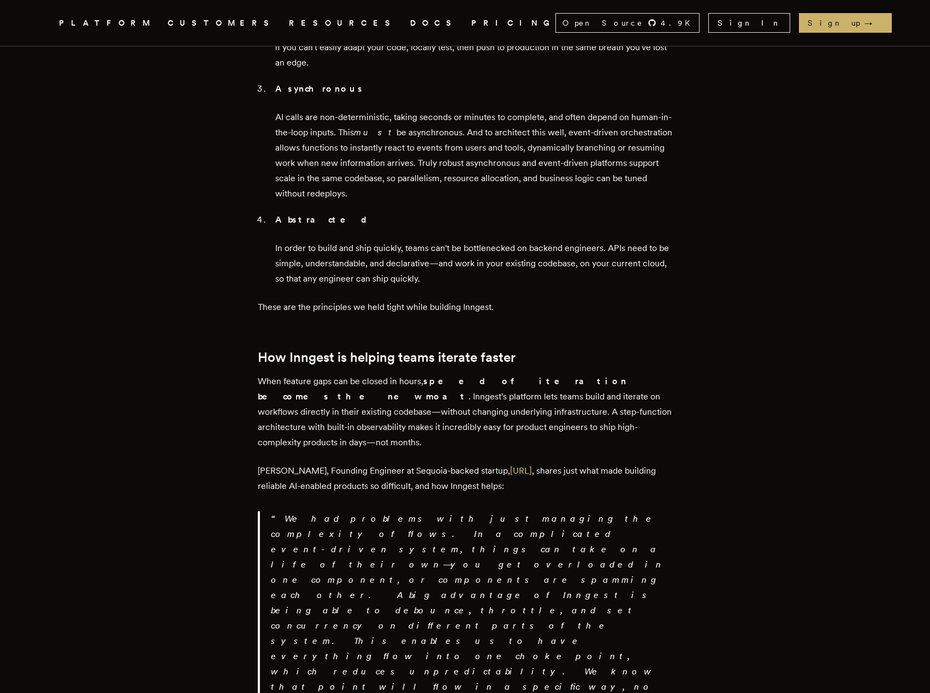
click at [152, 322] on article "Iteration is the new product moat [PERSON_NAME] · [DATE] · 6 min read TLDR; we …" at bounding box center [465, 4] width 786 height 2711
click at [159, 323] on article "Iteration is the new product moat [PERSON_NAME] · [DATE] · 6 min read TLDR; we …" at bounding box center [465, 4] width 786 height 2711
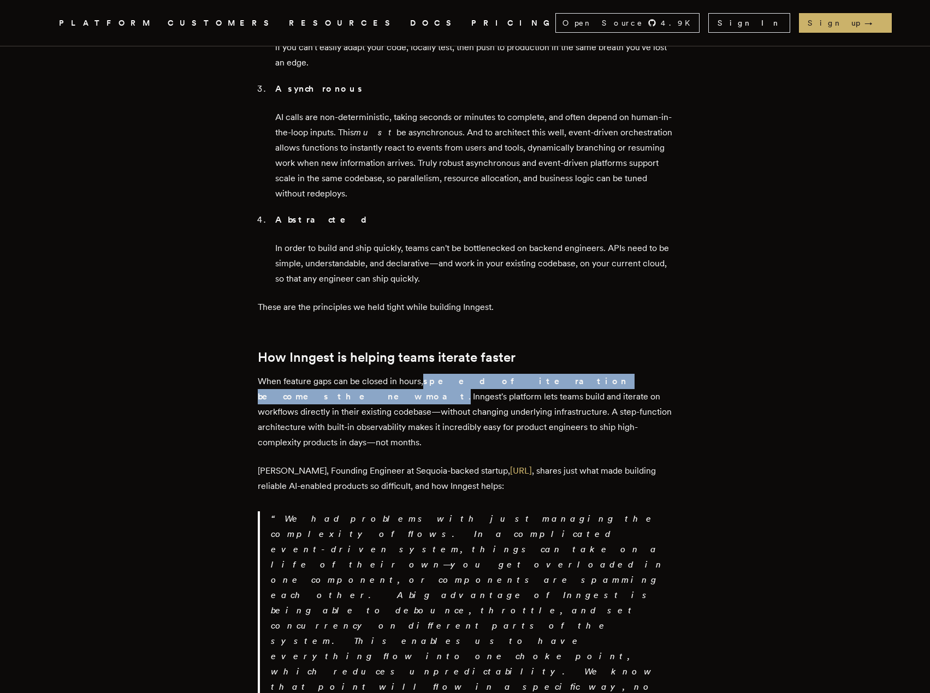
drag, startPoint x: 595, startPoint y: 274, endPoint x: 429, endPoint y: 275, distance: 166.0
click at [429, 374] on p "When feature gaps can be closed in hours, speed of iteration becomes the new mo…" at bounding box center [465, 412] width 415 height 76
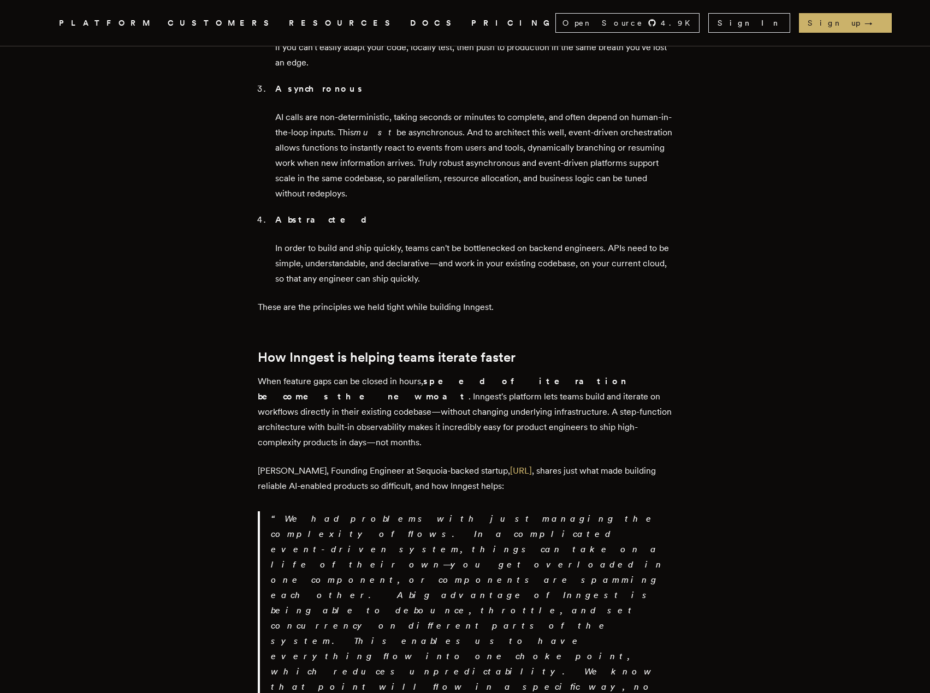
click at [224, 308] on article "Iteration is the new product moat [PERSON_NAME] · [DATE] · 6 min read TLDR; we …" at bounding box center [465, 4] width 786 height 2711
click at [209, 345] on article "Iteration is the new product moat [PERSON_NAME] · [DATE] · 6 min read TLDR; we …" at bounding box center [465, 4] width 786 height 2711
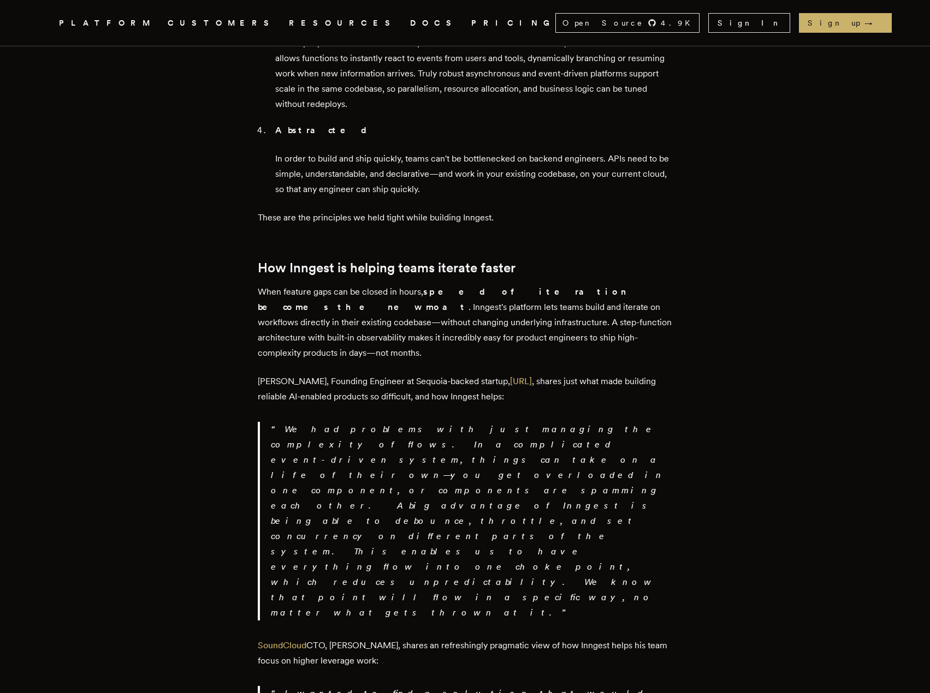
scroll to position [1529, 0]
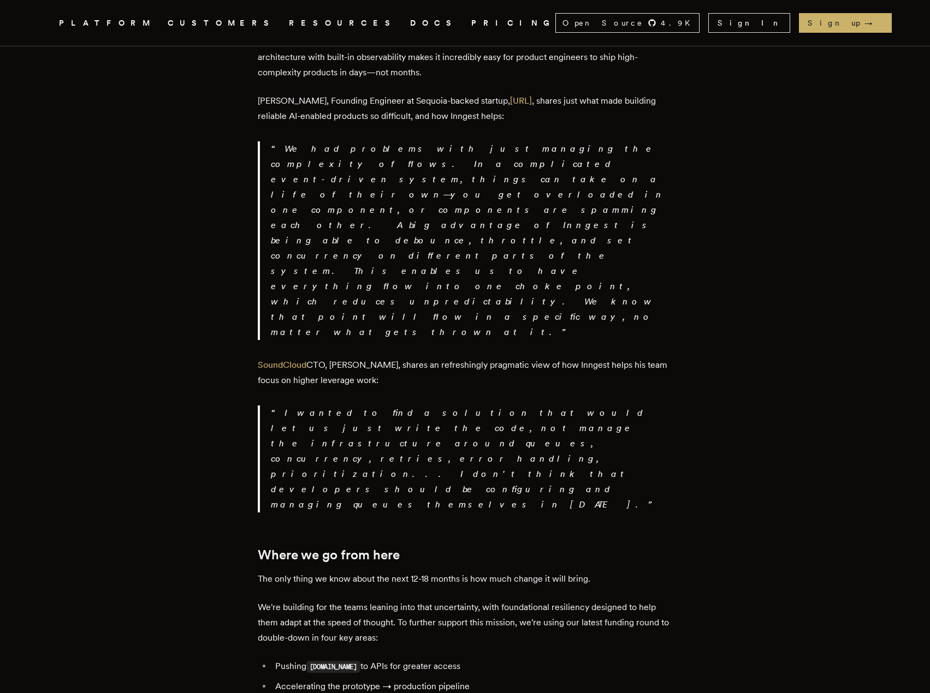
scroll to position [1857, 0]
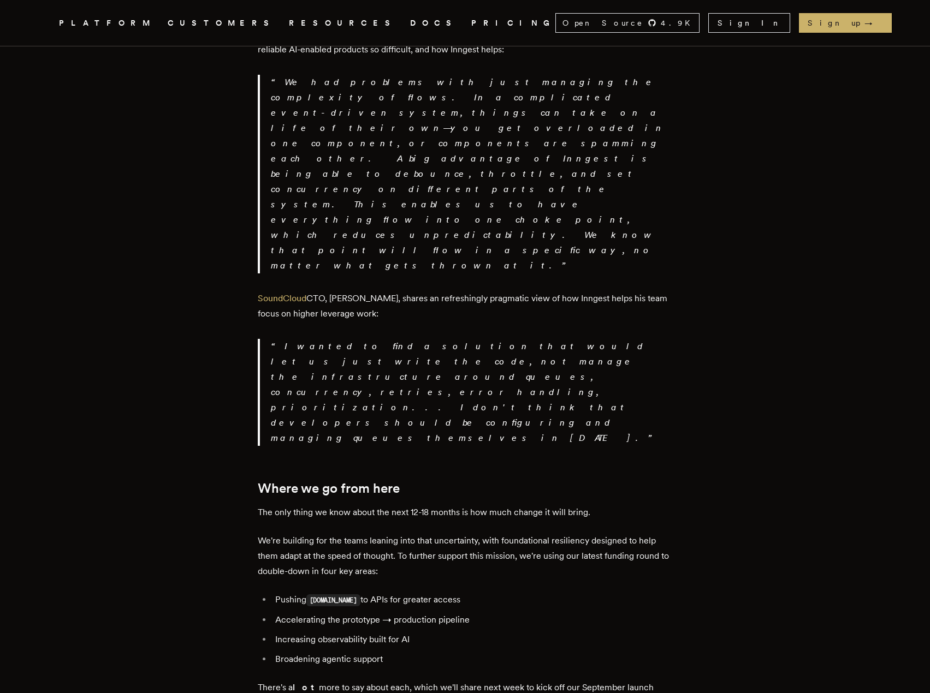
drag, startPoint x: 267, startPoint y: 370, endPoint x: 446, endPoint y: 366, distance: 179.1
click at [446, 652] on li "Broadening agentic support" at bounding box center [472, 659] width 401 height 15
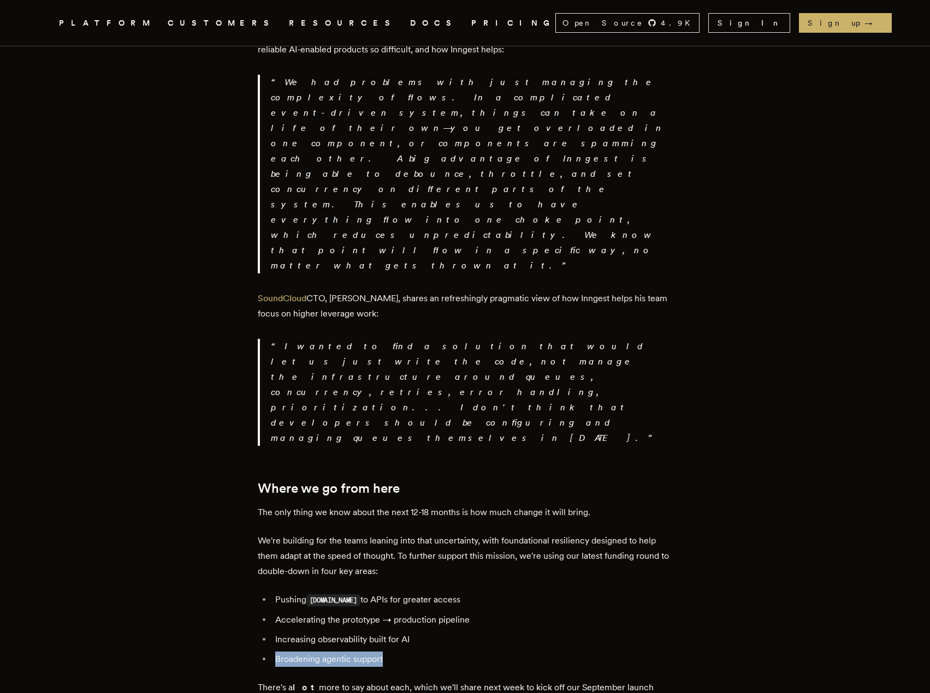
drag, startPoint x: 399, startPoint y: 371, endPoint x: 243, endPoint y: 365, distance: 155.8
drag, startPoint x: 233, startPoint y: 372, endPoint x: 387, endPoint y: 377, distance: 154.1
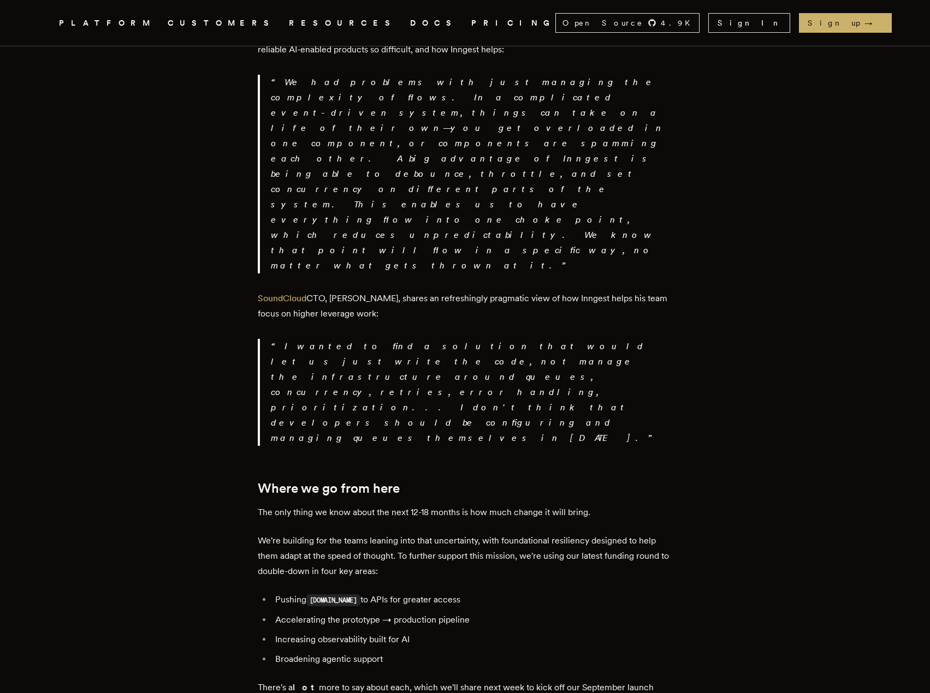
drag, startPoint x: 420, startPoint y: 375, endPoint x: 232, endPoint y: 371, distance: 187.9
drag, startPoint x: 200, startPoint y: 372, endPoint x: 499, endPoint y: 372, distance: 298.1
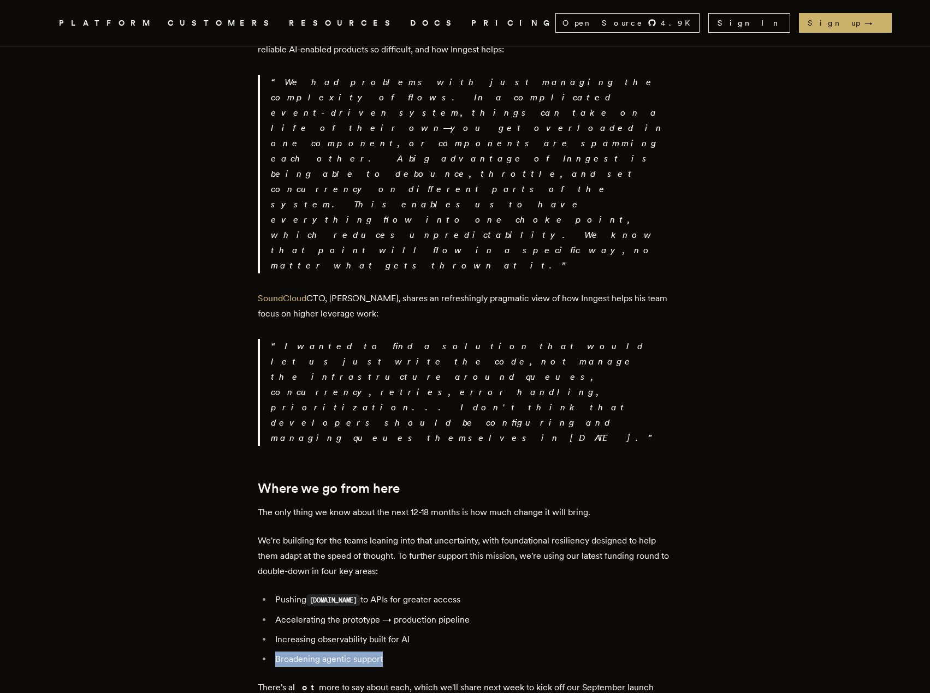
click at [499, 652] on li "Broadening agentic support" at bounding box center [472, 659] width 401 height 15
drag, startPoint x: 401, startPoint y: 374, endPoint x: 246, endPoint y: 372, distance: 155.6
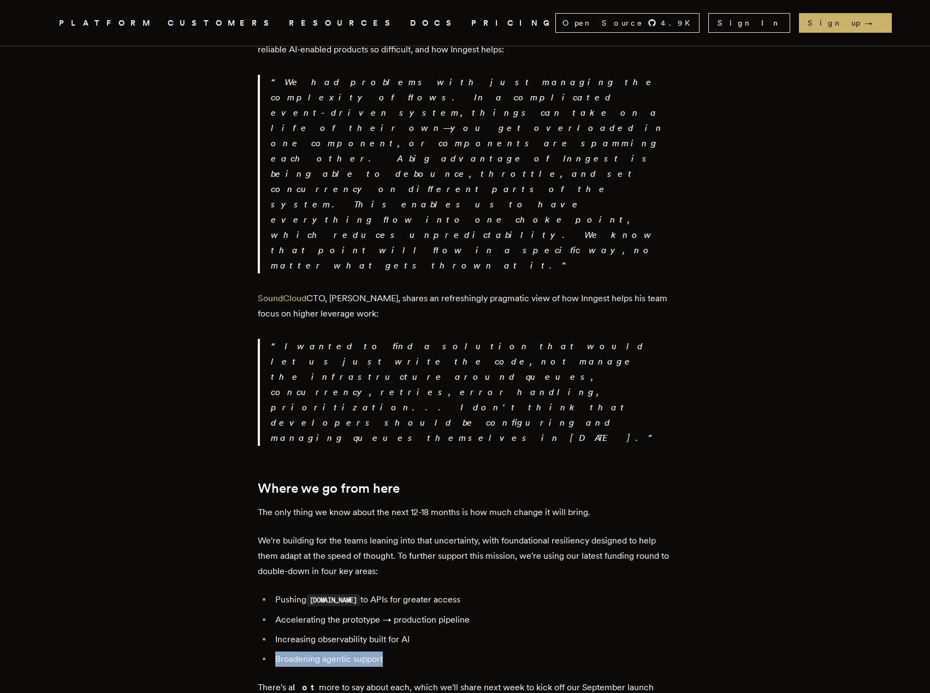
drag, startPoint x: 236, startPoint y: 370, endPoint x: 499, endPoint y: 373, distance: 262.7
click at [499, 652] on li "Broadening agentic support" at bounding box center [472, 659] width 401 height 15
drag, startPoint x: 421, startPoint y: 374, endPoint x: 210, endPoint y: 365, distance: 210.9
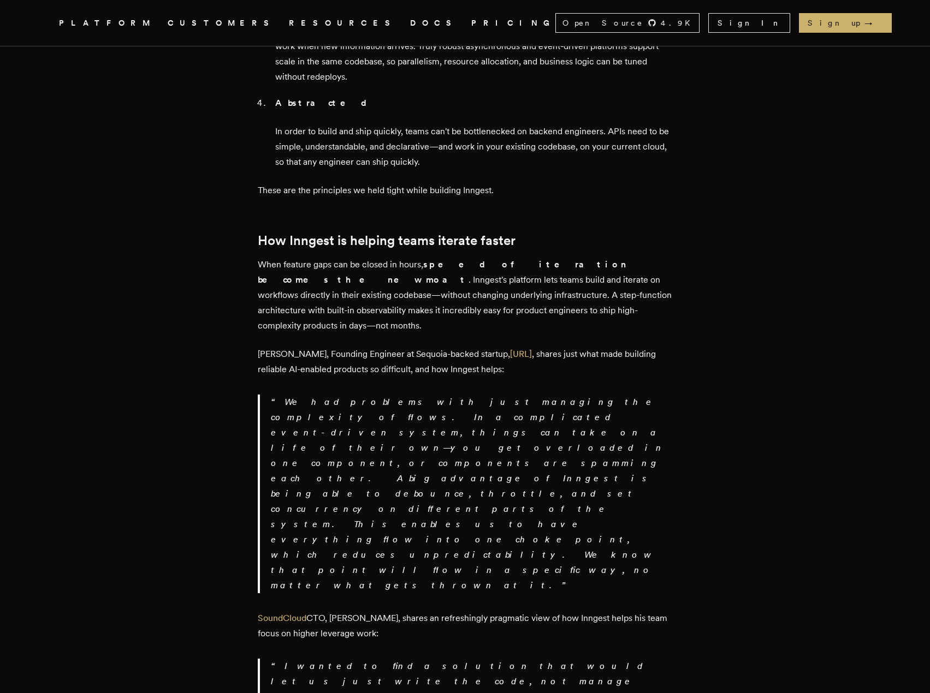
scroll to position [0, 0]
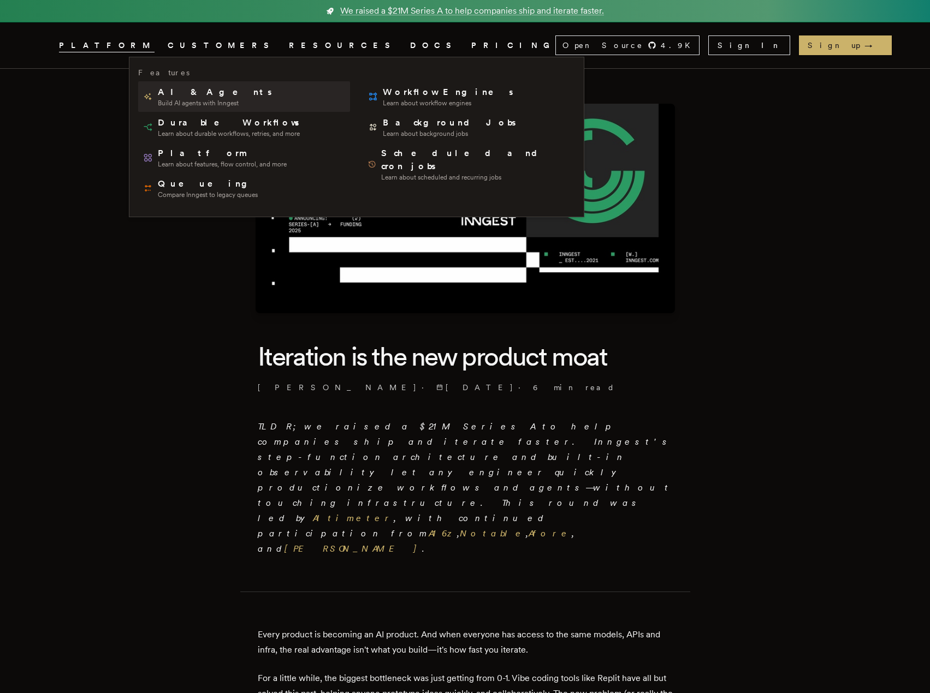
click at [185, 90] on span "AI & Agents" at bounding box center [216, 92] width 116 height 13
